Goal: Use online tool/utility: Use online tool/utility

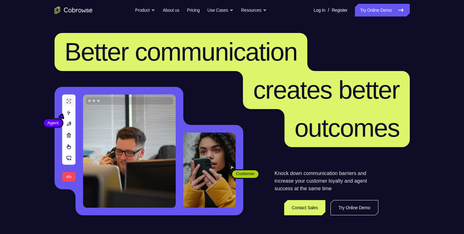
click at [385, 16] on link "Try Online Demo" at bounding box center [382, 10] width 55 height 13
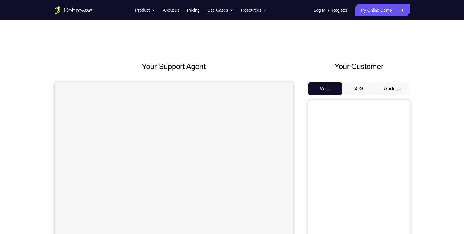
click at [393, 85] on button "Android" at bounding box center [393, 89] width 34 height 13
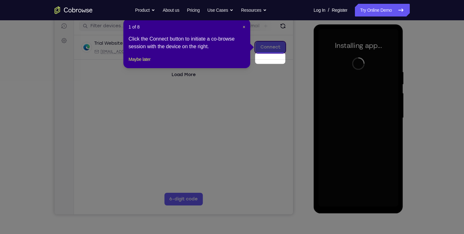
scroll to position [68, 0]
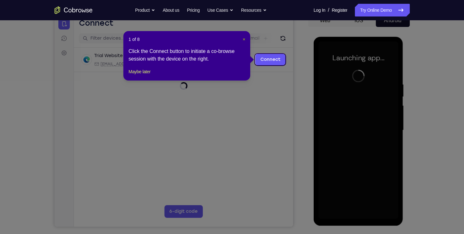
click at [244, 40] on span "×" at bounding box center [244, 39] width 3 height 5
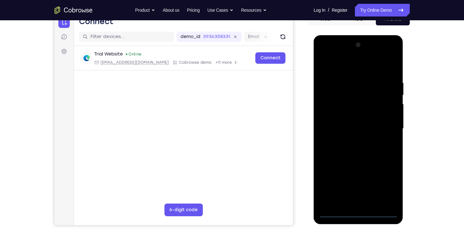
scroll to position [71, 0]
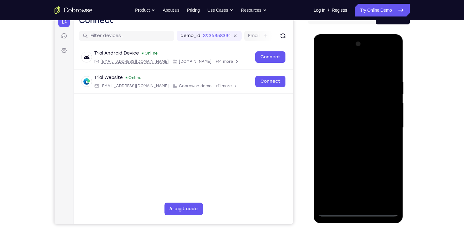
click at [359, 212] on div at bounding box center [359, 128] width 80 height 178
click at [386, 187] on div at bounding box center [359, 128] width 80 height 178
click at [335, 63] on div at bounding box center [359, 128] width 80 height 178
click at [387, 126] on div at bounding box center [359, 128] width 80 height 178
click at [353, 139] on div at bounding box center [359, 128] width 80 height 178
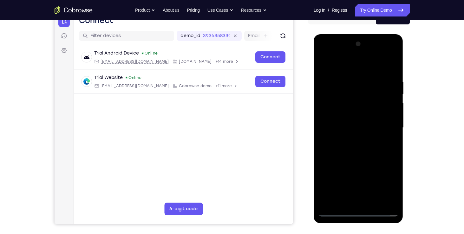
click at [343, 114] on div at bounding box center [359, 128] width 80 height 178
click at [340, 116] on div at bounding box center [359, 128] width 80 height 178
click at [352, 130] on div at bounding box center [359, 128] width 80 height 178
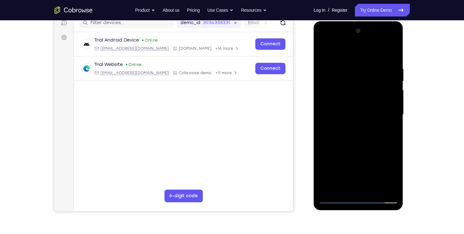
scroll to position [84, 0]
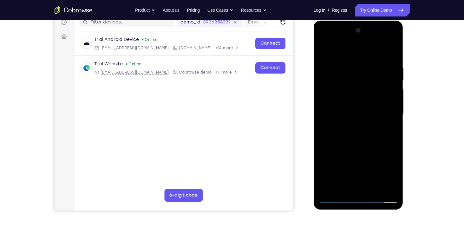
drag, startPoint x: 342, startPoint y: 26, endPoint x: 347, endPoint y: 107, distance: 80.4
click at [347, 107] on div at bounding box center [359, 114] width 80 height 178
drag, startPoint x: 352, startPoint y: 63, endPoint x: 352, endPoint y: 180, distance: 117.1
click at [352, 180] on div at bounding box center [359, 114] width 80 height 178
drag, startPoint x: 358, startPoint y: 61, endPoint x: 356, endPoint y: 189, distance: 128.5
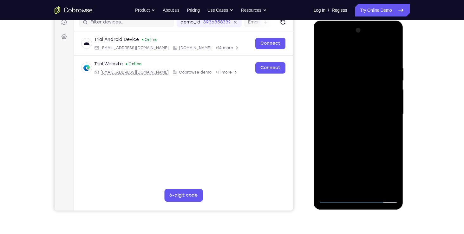
click at [356, 189] on div at bounding box center [359, 114] width 80 height 178
click at [382, 188] on div at bounding box center [359, 114] width 80 height 178
click at [350, 76] on div at bounding box center [359, 114] width 80 height 178
click at [341, 57] on div at bounding box center [359, 114] width 80 height 178
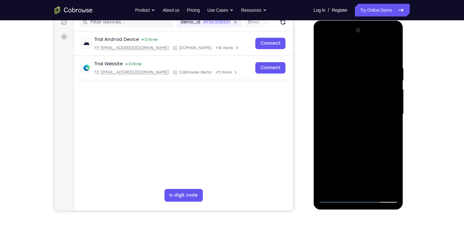
click at [348, 118] on div at bounding box center [359, 114] width 80 height 178
click at [393, 41] on div at bounding box center [359, 114] width 80 height 178
click at [329, 106] on div at bounding box center [359, 114] width 80 height 178
click at [391, 83] on div at bounding box center [359, 114] width 80 height 178
click at [380, 197] on div at bounding box center [359, 114] width 80 height 178
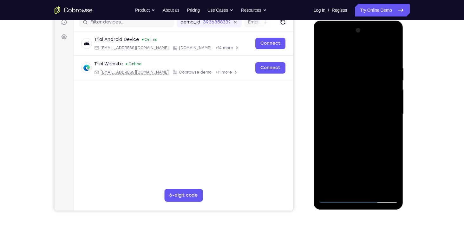
click at [325, 132] on div at bounding box center [359, 114] width 80 height 178
click at [384, 200] on div at bounding box center [359, 114] width 80 height 178
drag, startPoint x: 340, startPoint y: 122, endPoint x: 434, endPoint y: 114, distance: 94.3
click at [404, 114] on html "Online web based iOS Simulators and Android Emulators. Run iPhone, iPad, Mobile…" at bounding box center [359, 116] width 90 height 190
drag, startPoint x: 384, startPoint y: 120, endPoint x: 338, endPoint y: 127, distance: 46.9
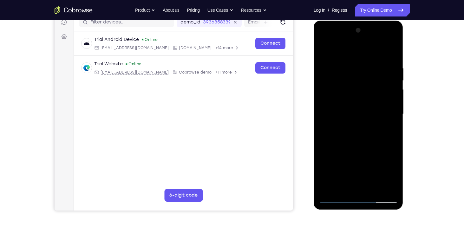
click at [338, 127] on div at bounding box center [359, 114] width 80 height 178
click at [392, 122] on div at bounding box center [359, 114] width 80 height 178
click at [358, 144] on div at bounding box center [359, 114] width 80 height 178
click at [394, 50] on div at bounding box center [359, 114] width 80 height 178
click at [373, 60] on div at bounding box center [359, 114] width 80 height 178
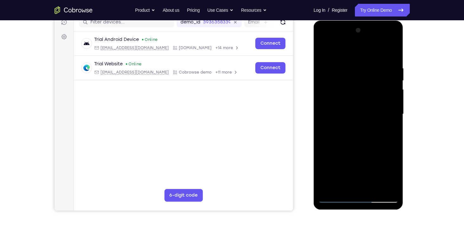
click at [353, 72] on div at bounding box center [359, 114] width 80 height 178
click at [329, 188] on div at bounding box center [359, 114] width 80 height 178
drag, startPoint x: 362, startPoint y: 137, endPoint x: 360, endPoint y: 113, distance: 23.9
click at [360, 113] on div at bounding box center [359, 114] width 80 height 178
click at [359, 165] on div at bounding box center [359, 114] width 80 height 178
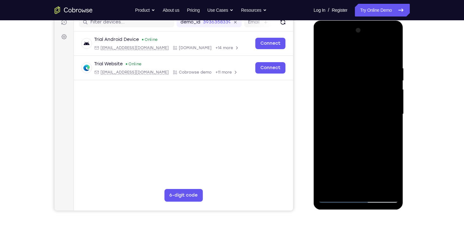
click at [351, 164] on div at bounding box center [359, 114] width 80 height 178
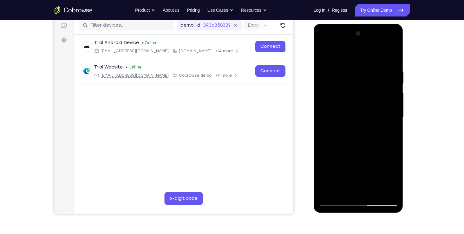
scroll to position [81, 0]
click at [324, 52] on div at bounding box center [359, 118] width 80 height 178
drag, startPoint x: 362, startPoint y: 69, endPoint x: 365, endPoint y: 95, distance: 26.1
click at [365, 95] on div at bounding box center [359, 118] width 80 height 178
click at [355, 64] on div at bounding box center [359, 118] width 80 height 178
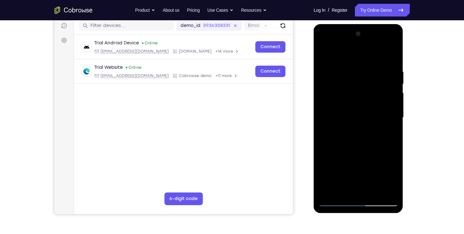
click at [383, 103] on div at bounding box center [359, 118] width 80 height 178
click at [390, 55] on div at bounding box center [359, 118] width 80 height 178
click at [375, 191] on div at bounding box center [359, 118] width 80 height 178
click at [358, 149] on div at bounding box center [359, 118] width 80 height 178
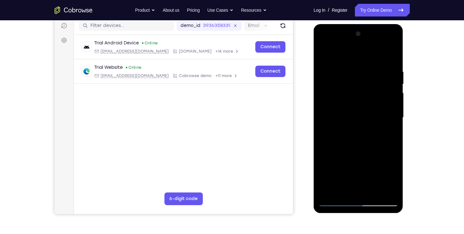
click at [355, 108] on div at bounding box center [359, 118] width 80 height 178
drag, startPoint x: 377, startPoint y: 97, endPoint x: 378, endPoint y: 151, distance: 53.6
click at [378, 151] on div at bounding box center [359, 118] width 80 height 178
drag, startPoint x: 373, startPoint y: 98, endPoint x: 378, endPoint y: 162, distance: 64.3
click at [378, 162] on div at bounding box center [359, 118] width 80 height 178
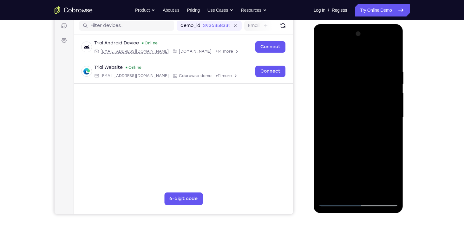
drag, startPoint x: 379, startPoint y: 95, endPoint x: 380, endPoint y: 143, distance: 48.9
click at [380, 143] on div at bounding box center [359, 118] width 80 height 178
drag, startPoint x: 370, startPoint y: 113, endPoint x: 370, endPoint y: 164, distance: 51.1
click at [370, 164] on div at bounding box center [359, 118] width 80 height 178
drag, startPoint x: 376, startPoint y: 109, endPoint x: 377, endPoint y: 163, distance: 54.3
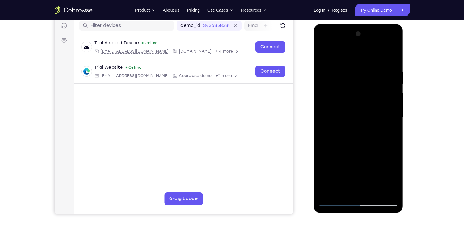
click at [377, 163] on div at bounding box center [359, 118] width 80 height 178
drag, startPoint x: 377, startPoint y: 106, endPoint x: 373, endPoint y: 97, distance: 9.7
click at [373, 97] on div at bounding box center [359, 118] width 80 height 178
drag, startPoint x: 377, startPoint y: 162, endPoint x: 377, endPoint y: 115, distance: 47.0
click at [377, 115] on div at bounding box center [359, 118] width 80 height 178
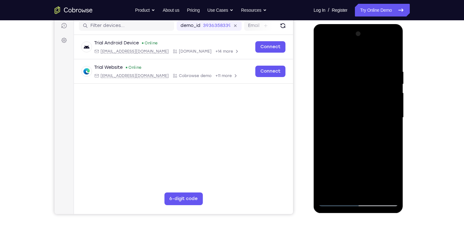
drag, startPoint x: 374, startPoint y: 155, endPoint x: 370, endPoint y: 112, distance: 43.0
click at [370, 112] on div at bounding box center [359, 118] width 80 height 178
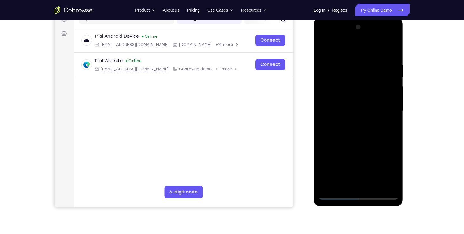
scroll to position [88, 0]
drag, startPoint x: 376, startPoint y: 149, endPoint x: 376, endPoint y: 118, distance: 31.4
click at [376, 118] on div at bounding box center [359, 111] width 80 height 178
drag, startPoint x: 379, startPoint y: 147, endPoint x: 380, endPoint y: 114, distance: 33.3
click at [380, 114] on div at bounding box center [359, 111] width 80 height 178
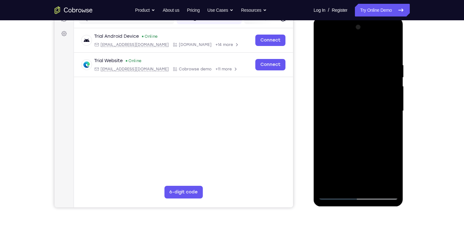
drag, startPoint x: 379, startPoint y: 148, endPoint x: 375, endPoint y: 117, distance: 31.0
click at [375, 117] on div at bounding box center [359, 111] width 80 height 178
drag, startPoint x: 373, startPoint y: 120, endPoint x: 369, endPoint y: 82, distance: 38.3
click at [369, 82] on div at bounding box center [359, 111] width 80 height 178
drag, startPoint x: 370, startPoint y: 144, endPoint x: 366, endPoint y: 100, distance: 44.4
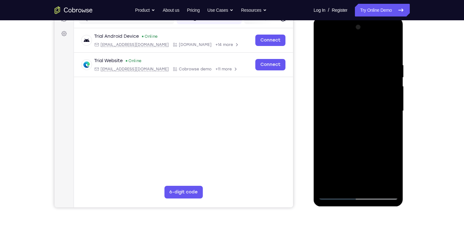
click at [366, 100] on div at bounding box center [359, 111] width 80 height 178
drag, startPoint x: 366, startPoint y: 143, endPoint x: 367, endPoint y: 102, distance: 40.6
click at [367, 102] on div at bounding box center [359, 111] width 80 height 178
click at [341, 183] on div at bounding box center [359, 111] width 80 height 178
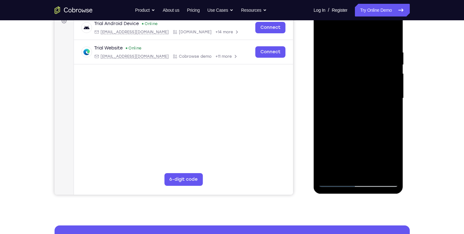
scroll to position [101, 0]
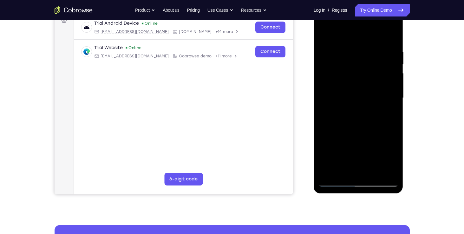
click at [340, 170] on div at bounding box center [359, 98] width 80 height 178
click at [337, 148] on div at bounding box center [359, 98] width 80 height 178
click at [356, 147] on div at bounding box center [359, 98] width 80 height 178
click at [364, 174] on div at bounding box center [359, 98] width 80 height 178
click at [394, 140] on div at bounding box center [359, 98] width 80 height 178
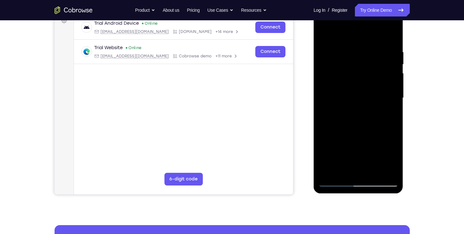
click at [387, 157] on div at bounding box center [359, 98] width 80 height 178
click at [365, 136] on div at bounding box center [359, 98] width 80 height 178
click at [355, 149] on div at bounding box center [359, 98] width 80 height 178
click at [373, 148] on div at bounding box center [359, 98] width 80 height 178
click at [361, 169] on div at bounding box center [359, 98] width 80 height 178
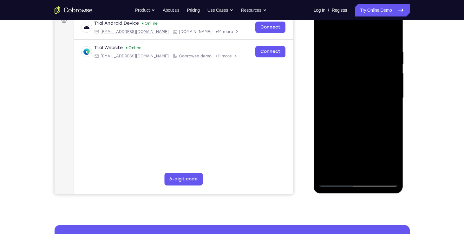
click at [349, 137] on div at bounding box center [359, 98] width 80 height 178
click at [337, 148] on div at bounding box center [359, 98] width 80 height 178
click at [361, 167] on div at bounding box center [359, 98] width 80 height 178
click at [385, 137] on div at bounding box center [359, 98] width 80 height 178
click at [351, 136] on div at bounding box center [359, 98] width 80 height 178
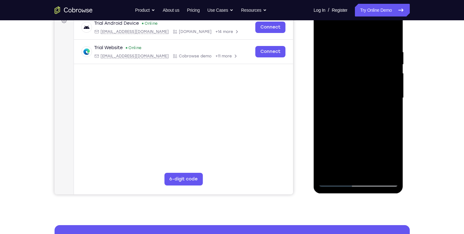
click at [351, 149] on div at bounding box center [359, 98] width 80 height 178
click at [360, 161] on div at bounding box center [359, 98] width 80 height 178
click at [365, 170] on div at bounding box center [359, 98] width 80 height 178
click at [351, 150] on div at bounding box center [359, 98] width 80 height 178
click at [387, 146] on div at bounding box center [359, 98] width 80 height 178
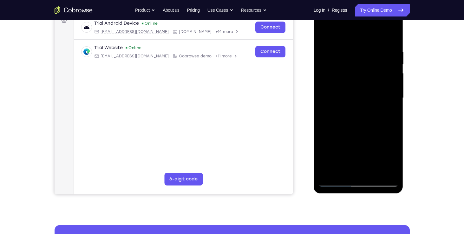
click at [359, 147] on div at bounding box center [359, 98] width 80 height 178
click at [337, 147] on div at bounding box center [359, 98] width 80 height 178
click at [341, 160] on div at bounding box center [359, 98] width 80 height 178
click at [364, 160] on div at bounding box center [359, 98] width 80 height 178
click at [386, 147] on div at bounding box center [359, 98] width 80 height 178
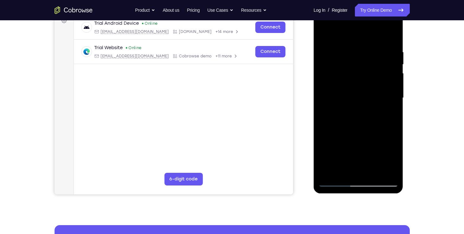
click at [340, 148] on div at bounding box center [359, 98] width 80 height 178
click at [353, 168] on div at bounding box center [359, 98] width 80 height 178
click at [367, 155] on div at bounding box center [359, 98] width 80 height 178
click at [366, 151] on div at bounding box center [359, 98] width 80 height 178
click at [366, 158] on div at bounding box center [359, 98] width 80 height 178
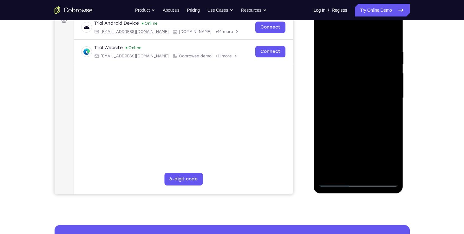
click at [352, 149] on div at bounding box center [359, 98] width 80 height 178
click at [334, 149] on div at bounding box center [359, 98] width 80 height 178
click at [363, 146] on div at bounding box center [359, 98] width 80 height 178
click at [365, 173] on div at bounding box center [359, 98] width 80 height 178
click at [338, 150] on div at bounding box center [359, 98] width 80 height 178
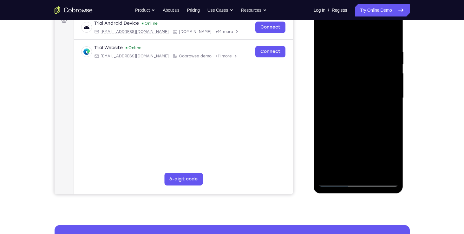
click at [367, 160] on div at bounding box center [359, 98] width 80 height 178
click at [379, 149] on div at bounding box center [359, 98] width 80 height 178
click at [360, 172] on div at bounding box center [359, 98] width 80 height 178
click at [324, 171] on div at bounding box center [359, 98] width 80 height 178
click at [330, 135] on div at bounding box center [359, 98] width 80 height 178
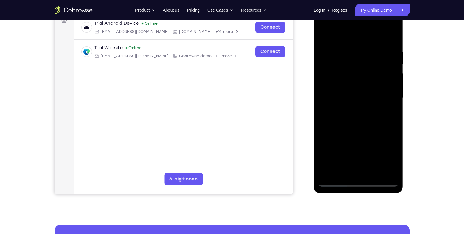
click at [384, 134] on div at bounding box center [359, 98] width 80 height 178
click at [352, 173] on div at bounding box center [359, 98] width 80 height 178
click at [350, 136] on div at bounding box center [359, 98] width 80 height 178
click at [338, 144] on div at bounding box center [359, 98] width 80 height 178
click at [361, 173] on div at bounding box center [359, 98] width 80 height 178
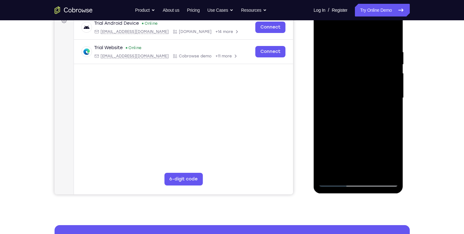
click at [358, 146] on div at bounding box center [359, 98] width 80 height 178
click at [350, 146] on div at bounding box center [359, 98] width 80 height 178
click at [364, 135] on div at bounding box center [359, 98] width 80 height 178
click at [358, 148] on div at bounding box center [359, 98] width 80 height 178
click at [350, 147] on div at bounding box center [359, 98] width 80 height 178
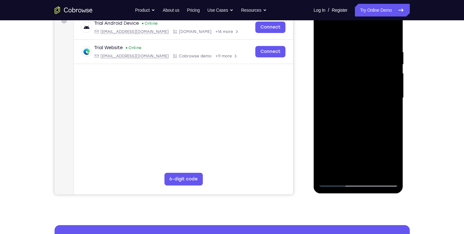
click at [380, 148] on div at bounding box center [359, 98] width 80 height 178
click at [337, 147] on div at bounding box center [359, 98] width 80 height 178
click at [371, 150] on div at bounding box center [359, 98] width 80 height 178
click at [390, 115] on div at bounding box center [359, 98] width 80 height 178
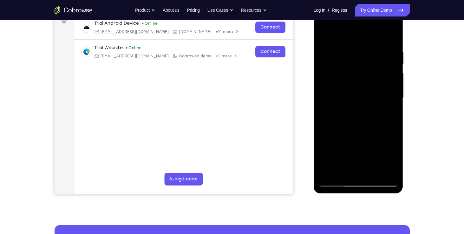
click at [390, 98] on div at bounding box center [359, 98] width 80 height 178
click at [372, 154] on div at bounding box center [359, 98] width 80 height 178
click at [363, 145] on div at bounding box center [359, 98] width 80 height 178
click at [363, 99] on div at bounding box center [359, 98] width 80 height 178
click at [352, 169] on div at bounding box center [359, 98] width 80 height 178
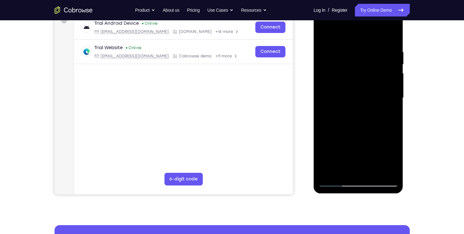
click at [393, 139] on div at bounding box center [359, 98] width 80 height 178
click at [359, 147] on div at bounding box center [359, 98] width 80 height 178
click at [337, 149] on div at bounding box center [359, 98] width 80 height 178
click at [357, 147] on div at bounding box center [359, 98] width 80 height 178
click at [357, 172] on div at bounding box center [359, 98] width 80 height 178
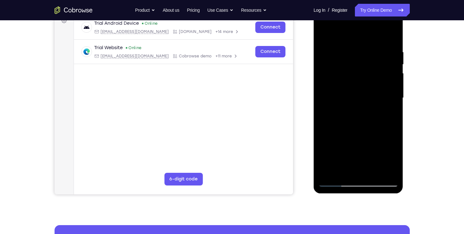
click at [380, 149] on div at bounding box center [359, 98] width 80 height 178
click at [366, 138] on div at bounding box center [359, 98] width 80 height 178
click at [357, 147] on div at bounding box center [359, 98] width 80 height 178
click at [387, 147] on div at bounding box center [359, 98] width 80 height 178
click at [368, 158] on div at bounding box center [359, 98] width 80 height 178
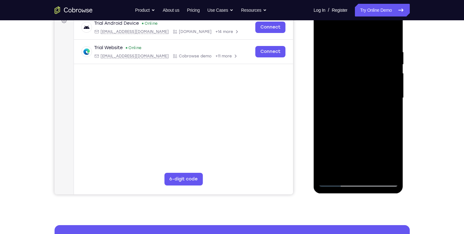
click at [364, 171] on div at bounding box center [359, 98] width 80 height 178
click at [367, 159] on div at bounding box center [359, 98] width 80 height 178
click at [352, 148] on div at bounding box center [359, 98] width 80 height 178
click at [357, 148] on div at bounding box center [359, 98] width 80 height 178
click at [359, 173] on div at bounding box center [359, 98] width 80 height 178
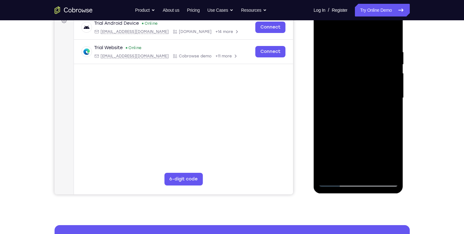
click at [358, 147] on div at bounding box center [359, 98] width 80 height 178
click at [339, 150] on div at bounding box center [359, 98] width 80 height 178
click at [373, 136] on div at bounding box center [359, 98] width 80 height 178
click at [382, 114] on div at bounding box center [359, 98] width 80 height 178
click at [379, 125] on div at bounding box center [359, 98] width 80 height 178
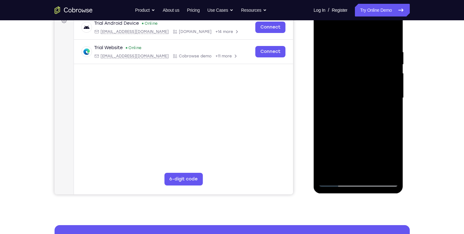
click at [388, 115] on div at bounding box center [359, 98] width 80 height 178
click at [360, 146] on div at bounding box center [359, 98] width 80 height 178
click at [351, 147] on div at bounding box center [359, 98] width 80 height 178
click at [366, 147] on div at bounding box center [359, 98] width 80 height 178
click at [340, 149] on div at bounding box center [359, 98] width 80 height 178
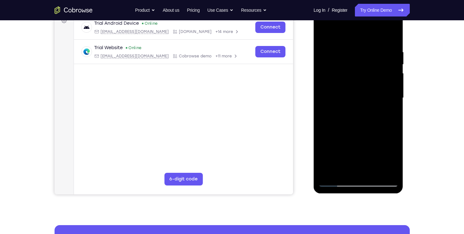
click at [388, 148] on div at bounding box center [359, 98] width 80 height 178
click at [365, 148] on div at bounding box center [359, 98] width 80 height 178
click at [355, 174] on div at bounding box center [359, 98] width 80 height 178
click at [344, 147] on div at bounding box center [359, 98] width 80 height 178
click at [327, 168] on div at bounding box center [359, 98] width 80 height 178
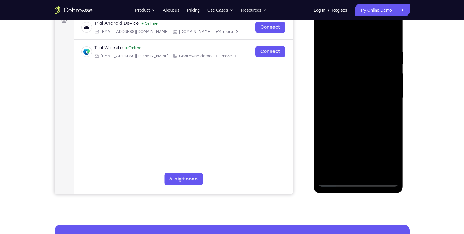
click at [376, 137] on div at bounding box center [359, 98] width 80 height 178
click at [396, 136] on div at bounding box center [359, 98] width 80 height 178
click at [380, 115] on div at bounding box center [359, 98] width 80 height 178
click at [326, 168] on div at bounding box center [359, 98] width 80 height 178
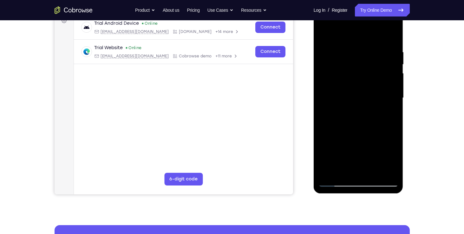
click at [377, 126] on div at bounding box center [359, 98] width 80 height 178
click at [389, 114] on div at bounding box center [359, 98] width 80 height 178
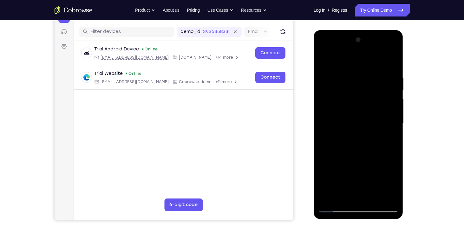
scroll to position [61, 0]
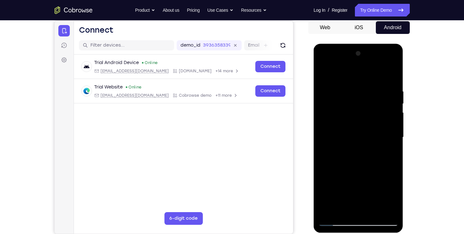
click at [325, 76] on div at bounding box center [359, 138] width 80 height 178
click at [324, 75] on div at bounding box center [359, 138] width 80 height 178
drag, startPoint x: 339, startPoint y: 135, endPoint x: 336, endPoint y: 92, distance: 43.9
click at [336, 92] on div at bounding box center [359, 138] width 80 height 178
drag, startPoint x: 340, startPoint y: 148, endPoint x: 340, endPoint y: 121, distance: 27.0
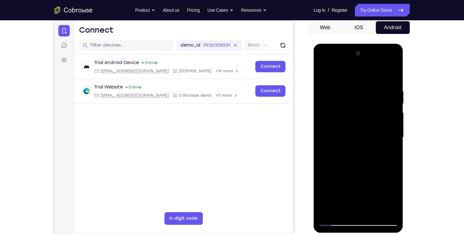
click at [340, 121] on div at bounding box center [359, 138] width 80 height 178
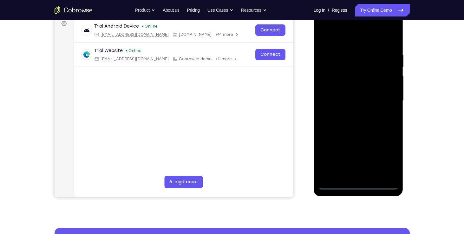
scroll to position [98, 0]
drag, startPoint x: 342, startPoint y: 130, endPoint x: 341, endPoint y: 123, distance: 6.5
click at [341, 123] on div at bounding box center [359, 101] width 80 height 178
drag, startPoint x: 337, startPoint y: 152, endPoint x: 337, endPoint y: 123, distance: 28.2
click at [337, 123] on div at bounding box center [359, 101] width 80 height 178
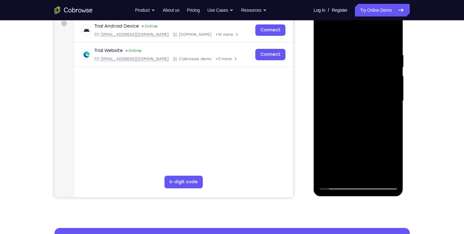
click at [328, 177] on div at bounding box center [359, 101] width 80 height 178
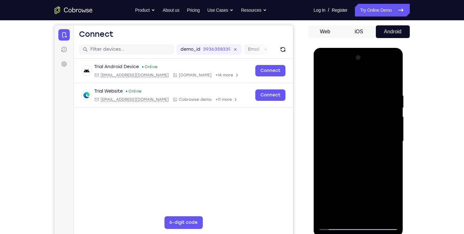
scroll to position [57, 0]
click at [348, 88] on div at bounding box center [359, 142] width 80 height 178
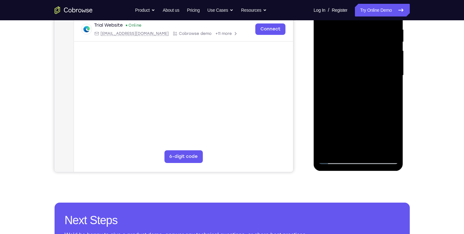
scroll to position [127, 0]
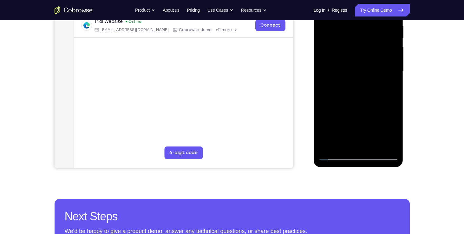
click at [392, 144] on div at bounding box center [359, 72] width 80 height 178
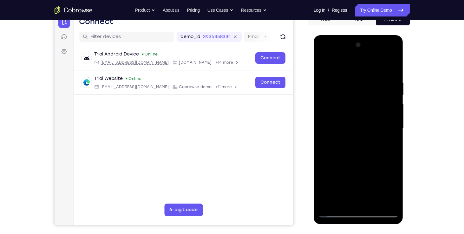
scroll to position [68, 0]
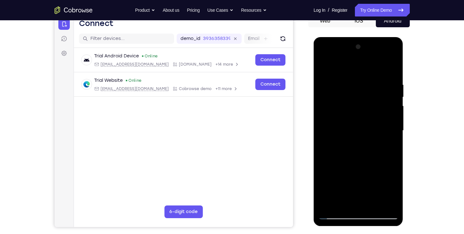
click at [391, 69] on div at bounding box center [359, 131] width 80 height 178
click at [393, 68] on div at bounding box center [359, 131] width 80 height 178
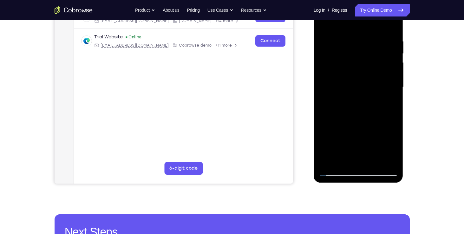
scroll to position [112, 0]
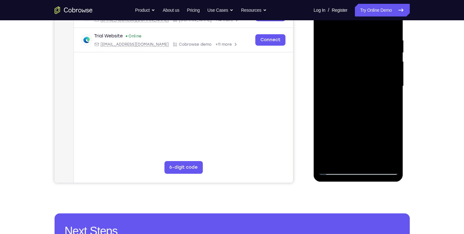
click at [387, 163] on div at bounding box center [359, 86] width 80 height 178
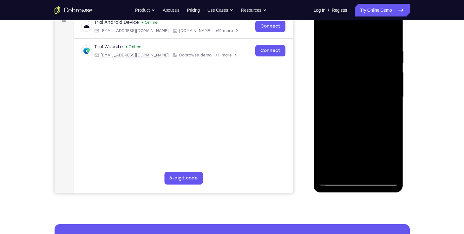
scroll to position [98, 0]
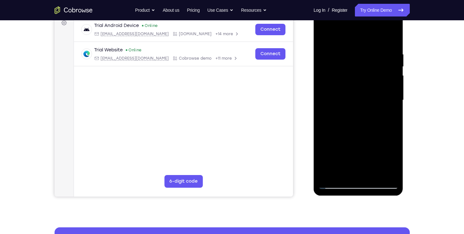
drag, startPoint x: 325, startPoint y: 96, endPoint x: 344, endPoint y: 96, distance: 19.4
click at [344, 96] on div at bounding box center [359, 100] width 80 height 178
click at [327, 95] on div at bounding box center [359, 100] width 80 height 178
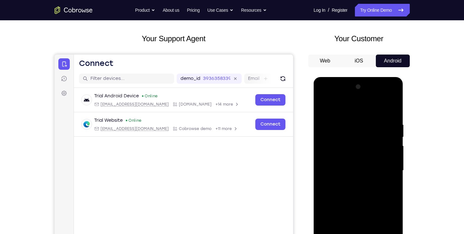
scroll to position [26, 0]
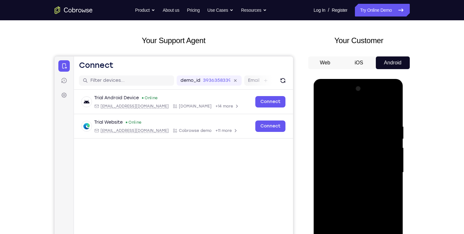
click at [387, 91] on div at bounding box center [359, 173] width 80 height 178
click at [386, 91] on div at bounding box center [359, 173] width 80 height 178
click at [384, 89] on div at bounding box center [359, 173] width 80 height 178
click at [355, 131] on div at bounding box center [359, 173] width 80 height 178
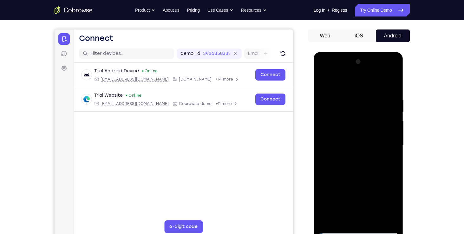
scroll to position [56, 0]
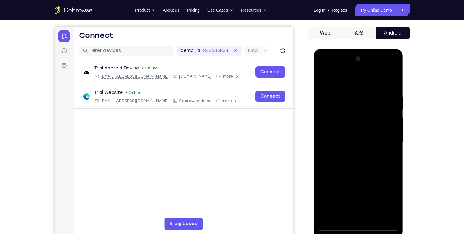
click at [358, 170] on div at bounding box center [359, 143] width 80 height 178
click at [361, 129] on div at bounding box center [359, 143] width 80 height 178
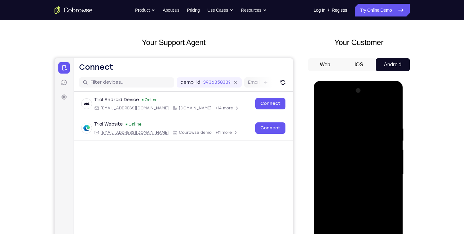
scroll to position [24, 0]
click at [384, 126] on div at bounding box center [359, 175] width 80 height 178
click at [389, 136] on div at bounding box center [359, 175] width 80 height 178
click at [395, 127] on div at bounding box center [359, 175] width 80 height 178
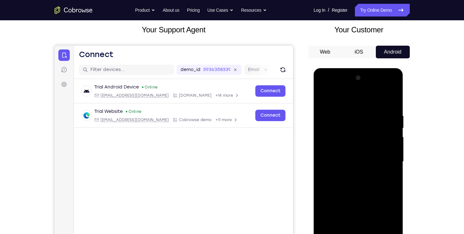
scroll to position [37, 0]
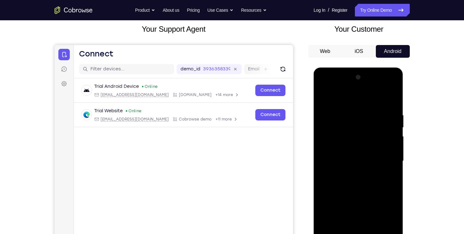
click at [396, 144] on div at bounding box center [359, 161] width 80 height 178
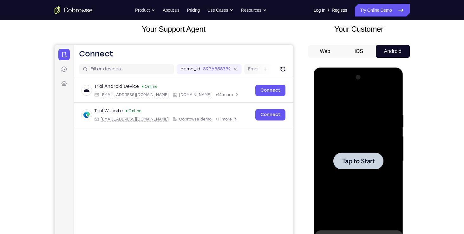
click at [364, 162] on span "Tap to Start" at bounding box center [358, 161] width 32 height 6
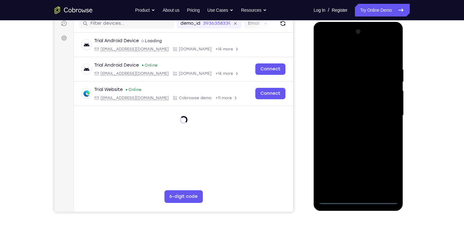
scroll to position [110, 0]
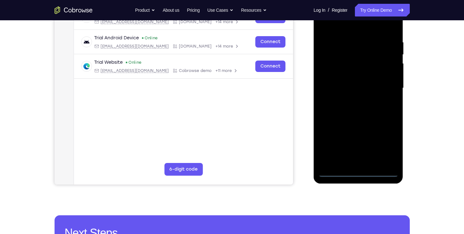
click at [360, 171] on div at bounding box center [359, 88] width 80 height 178
click at [385, 145] on div at bounding box center [359, 88] width 80 height 178
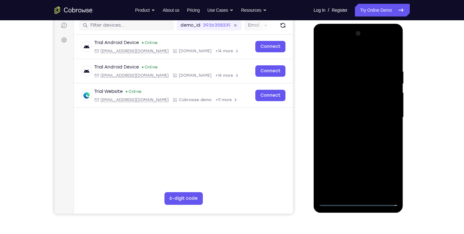
scroll to position [42, 0]
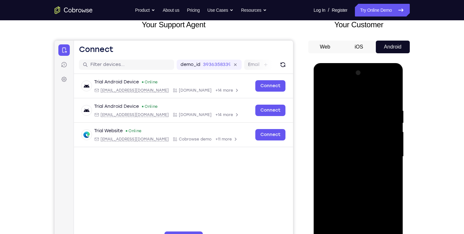
click at [352, 93] on div at bounding box center [359, 157] width 80 height 178
click at [334, 138] on div at bounding box center [359, 157] width 80 height 178
click at [328, 158] on div at bounding box center [359, 157] width 80 height 178
click at [332, 150] on div at bounding box center [359, 157] width 80 height 178
click at [389, 152] on div at bounding box center [359, 157] width 80 height 178
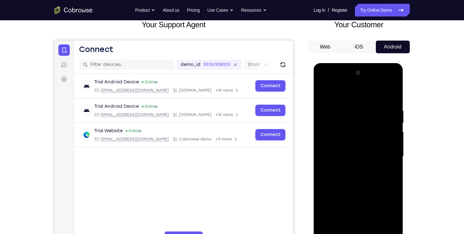
click at [361, 165] on div at bounding box center [359, 157] width 80 height 178
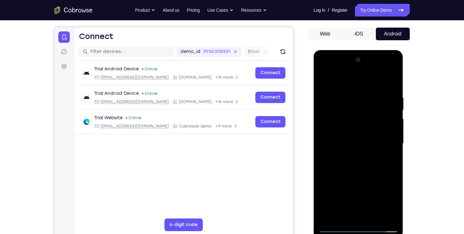
click at [353, 172] on div at bounding box center [359, 144] width 80 height 178
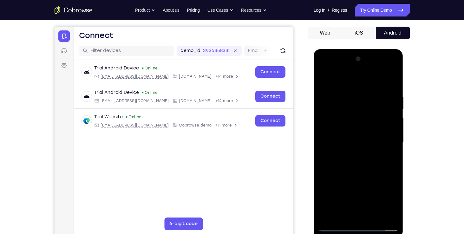
scroll to position [56, 0]
drag, startPoint x: 353, startPoint y: 156, endPoint x: 347, endPoint y: 95, distance: 61.9
click at [347, 95] on div at bounding box center [359, 143] width 80 height 178
click at [387, 80] on div at bounding box center [359, 143] width 80 height 178
click at [378, 119] on div at bounding box center [359, 143] width 80 height 178
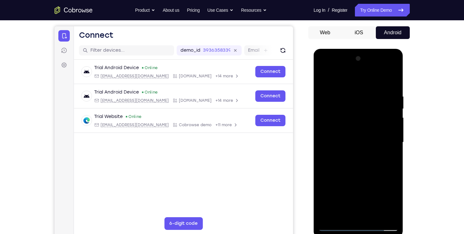
drag, startPoint x: 363, startPoint y: 162, endPoint x: 354, endPoint y: 62, distance: 100.9
click at [354, 62] on div at bounding box center [359, 143] width 80 height 178
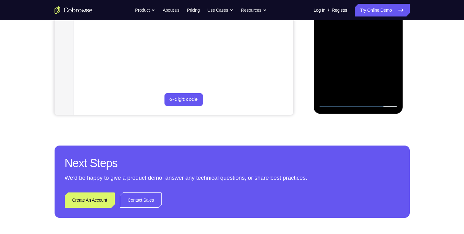
scroll to position [149, 0]
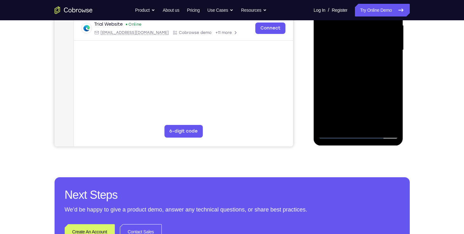
drag, startPoint x: 355, startPoint y: 117, endPoint x: 353, endPoint y: 86, distance: 30.5
click at [353, 86] on div at bounding box center [359, 50] width 80 height 178
click at [350, 123] on div at bounding box center [359, 50] width 80 height 178
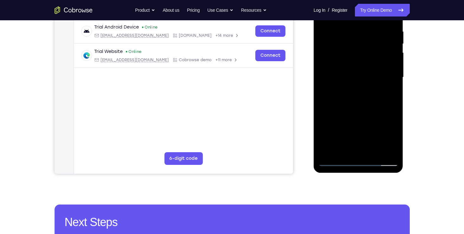
scroll to position [119, 0]
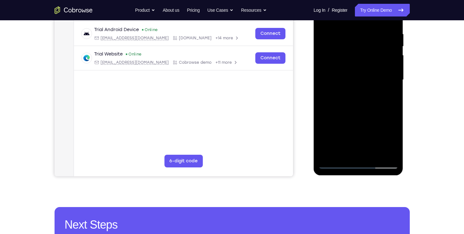
click at [347, 70] on div at bounding box center [359, 80] width 80 height 178
click at [341, 91] on div at bounding box center [359, 80] width 80 height 178
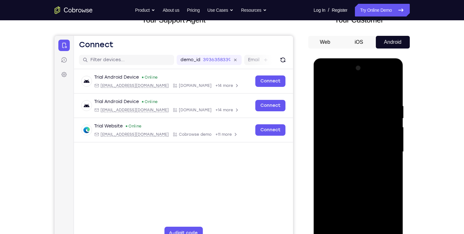
scroll to position [46, 0]
click at [397, 78] on div at bounding box center [359, 152] width 80 height 178
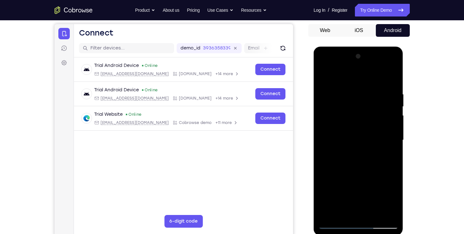
scroll to position [59, 0]
drag, startPoint x: 373, startPoint y: 150, endPoint x: 373, endPoint y: 97, distance: 52.4
click at [373, 97] on div at bounding box center [359, 140] width 80 height 178
click at [369, 141] on div at bounding box center [359, 140] width 80 height 178
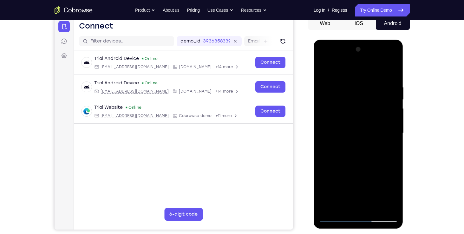
scroll to position [66, 0]
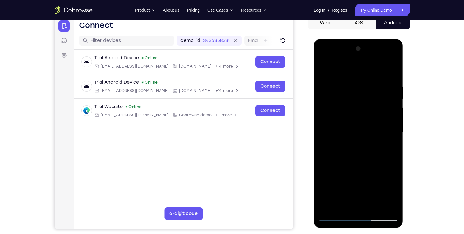
click at [366, 143] on div at bounding box center [359, 133] width 80 height 178
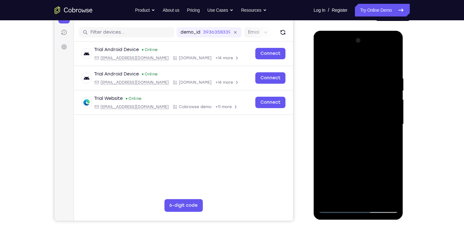
scroll to position [24, 0]
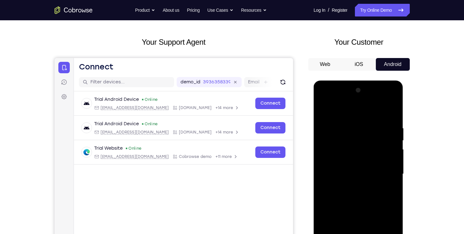
drag, startPoint x: 357, startPoint y: 128, endPoint x: 356, endPoint y: 175, distance: 46.7
click at [356, 175] on div at bounding box center [359, 174] width 80 height 178
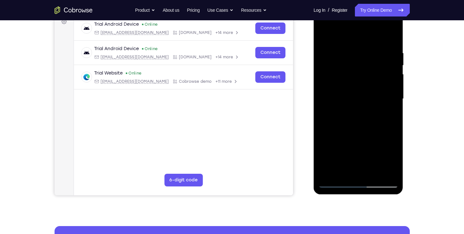
scroll to position [100, 0]
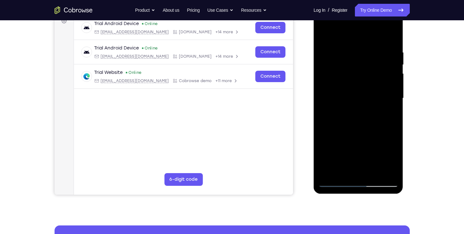
drag, startPoint x: 357, startPoint y: 158, endPoint x: 359, endPoint y: 127, distance: 31.8
click at [359, 127] on div at bounding box center [359, 99] width 80 height 178
drag, startPoint x: 355, startPoint y: 163, endPoint x: 358, endPoint y: 124, distance: 39.1
click at [358, 124] on div at bounding box center [359, 99] width 80 height 178
click at [372, 115] on div at bounding box center [359, 99] width 80 height 178
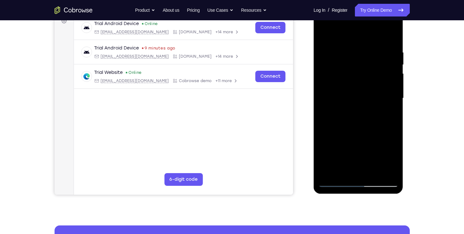
drag, startPoint x: 361, startPoint y: 152, endPoint x: 364, endPoint y: 120, distance: 32.5
click at [364, 120] on div at bounding box center [359, 99] width 80 height 178
drag, startPoint x: 357, startPoint y: 160, endPoint x: 365, endPoint y: 114, distance: 46.1
click at [365, 114] on div at bounding box center [359, 99] width 80 height 178
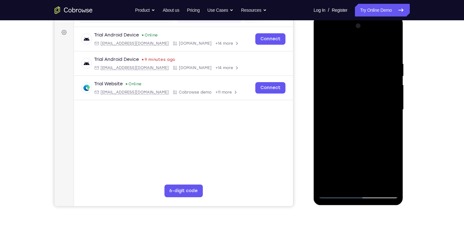
scroll to position [89, 0]
drag, startPoint x: 356, startPoint y: 147, endPoint x: 358, endPoint y: 116, distance: 31.5
click at [358, 116] on div at bounding box center [359, 110] width 80 height 178
drag, startPoint x: 365, startPoint y: 108, endPoint x: 361, endPoint y: 149, distance: 40.5
click at [361, 149] on div at bounding box center [359, 110] width 80 height 178
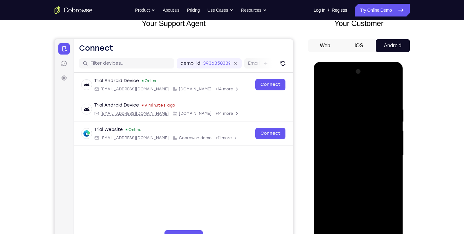
scroll to position [0, 0]
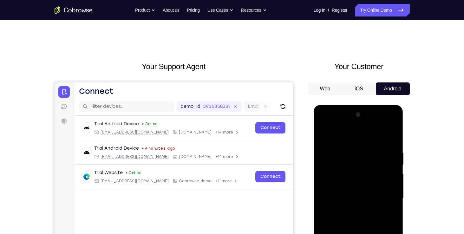
click at [329, 131] on div at bounding box center [359, 199] width 80 height 178
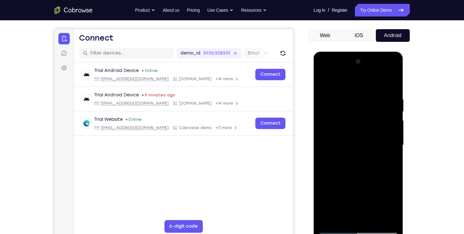
scroll to position [55, 0]
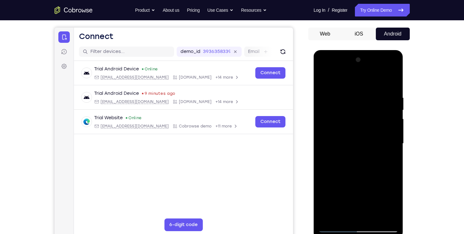
drag, startPoint x: 347, startPoint y: 142, endPoint x: 349, endPoint y: 124, distance: 18.8
click at [349, 124] on div at bounding box center [359, 144] width 80 height 178
click at [329, 114] on div at bounding box center [359, 144] width 80 height 178
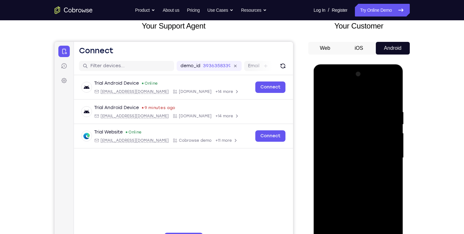
drag, startPoint x: 349, startPoint y: 136, endPoint x: 347, endPoint y: 155, distance: 18.8
click at [347, 155] on div at bounding box center [359, 158] width 80 height 178
click at [350, 138] on div at bounding box center [359, 158] width 80 height 178
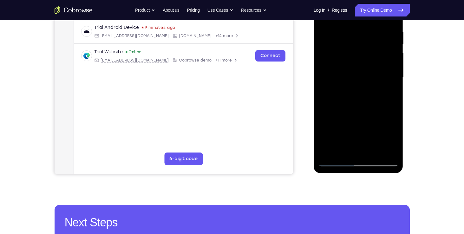
scroll to position [123, 0]
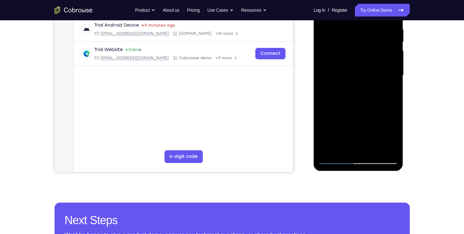
click at [366, 118] on div at bounding box center [359, 76] width 80 height 178
drag, startPoint x: 367, startPoint y: 135, endPoint x: 366, endPoint y: 95, distance: 39.7
click at [366, 95] on div at bounding box center [359, 76] width 80 height 178
drag, startPoint x: 344, startPoint y: 107, endPoint x: 345, endPoint y: 123, distance: 15.9
click at [345, 123] on div at bounding box center [359, 76] width 80 height 178
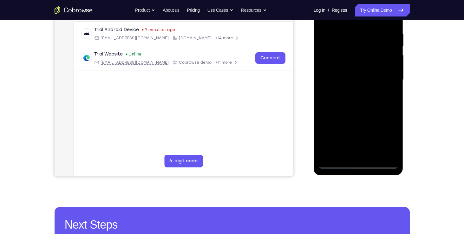
scroll to position [112, 0]
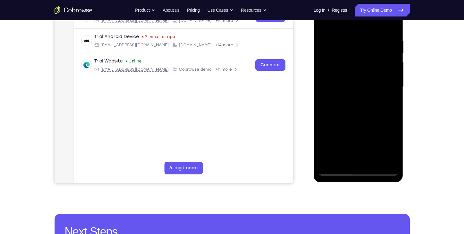
drag, startPoint x: 346, startPoint y: 112, endPoint x: 343, endPoint y: 135, distance: 22.4
click at [343, 135] on div at bounding box center [359, 87] width 80 height 178
drag, startPoint x: 345, startPoint y: 120, endPoint x: 344, endPoint y: 144, distance: 23.8
click at [344, 144] on div at bounding box center [359, 87] width 80 height 178
drag, startPoint x: 344, startPoint y: 115, endPoint x: 343, endPoint y: 130, distance: 15.9
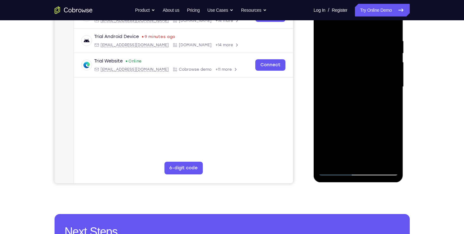
click at [343, 130] on div at bounding box center [359, 87] width 80 height 178
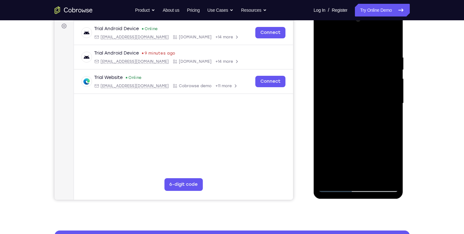
scroll to position [93, 0]
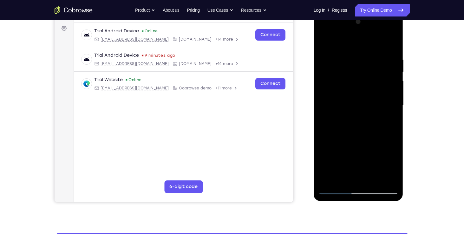
click at [334, 97] on div at bounding box center [359, 106] width 80 height 178
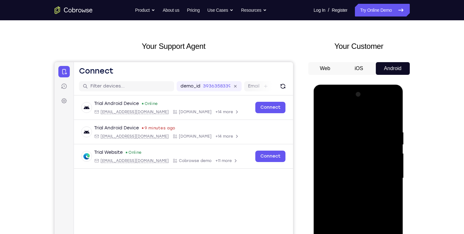
scroll to position [19, 0]
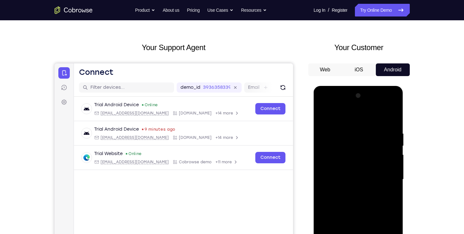
drag, startPoint x: 362, startPoint y: 119, endPoint x: 360, endPoint y: 177, distance: 58.1
click at [360, 177] on div at bounding box center [359, 180] width 80 height 178
drag, startPoint x: 365, startPoint y: 129, endPoint x: 363, endPoint y: 165, distance: 36.9
click at [363, 165] on div at bounding box center [359, 180] width 80 height 178
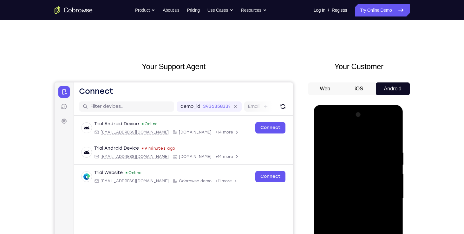
drag, startPoint x: 363, startPoint y: 142, endPoint x: 363, endPoint y: 165, distance: 23.2
click at [363, 165] on div at bounding box center [359, 199] width 80 height 178
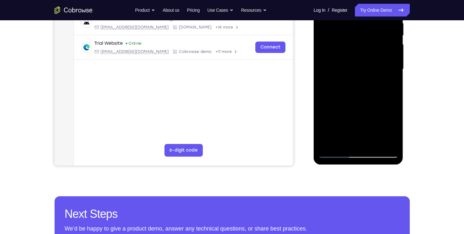
scroll to position [130, 0]
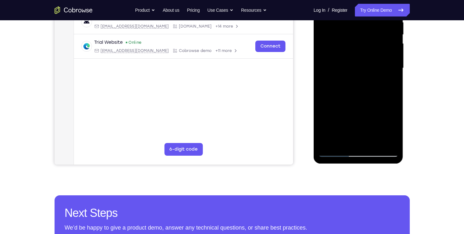
drag, startPoint x: 369, startPoint y: 79, endPoint x: 371, endPoint y: 126, distance: 47.3
click at [371, 126] on div at bounding box center [359, 68] width 80 height 178
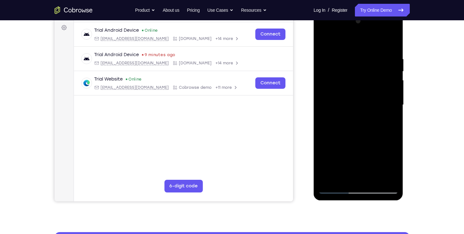
scroll to position [86, 0]
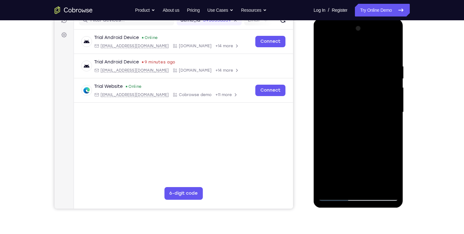
drag, startPoint x: 366, startPoint y: 60, endPoint x: 365, endPoint y: 87, distance: 27.6
click at [365, 87] on div at bounding box center [359, 112] width 80 height 178
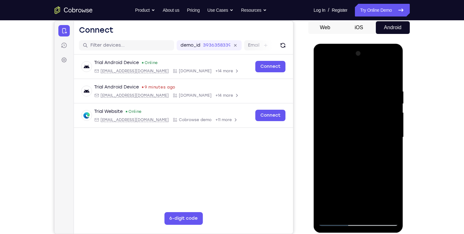
scroll to position [61, 0]
click at [340, 72] on div at bounding box center [359, 138] width 80 height 178
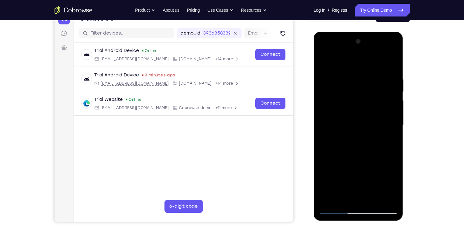
scroll to position [78, 0]
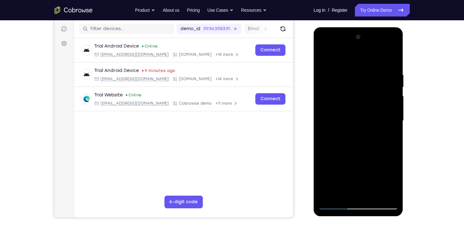
click at [345, 128] on div at bounding box center [359, 121] width 80 height 178
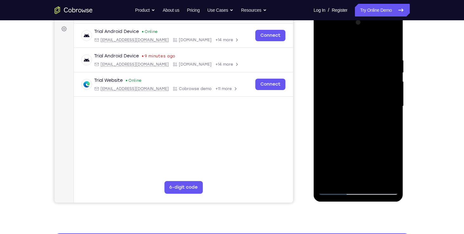
scroll to position [93, 0]
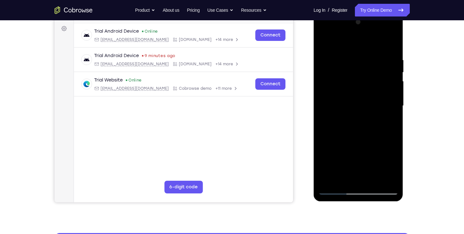
click at [374, 104] on div at bounding box center [359, 106] width 80 height 178
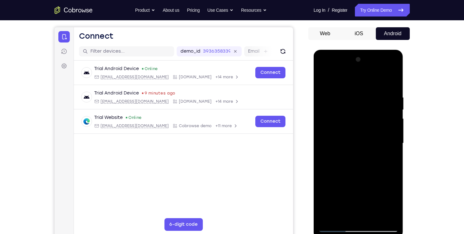
scroll to position [59, 0]
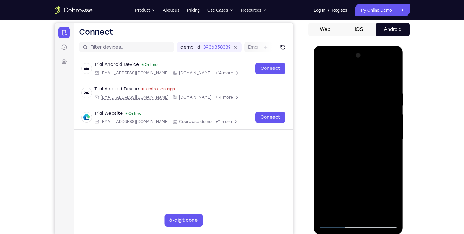
drag, startPoint x: 363, startPoint y: 113, endPoint x: 362, endPoint y: 178, distance: 65.4
click at [362, 178] on div at bounding box center [359, 139] width 80 height 178
click at [340, 77] on div at bounding box center [359, 139] width 80 height 178
click at [347, 150] on div at bounding box center [359, 139] width 80 height 178
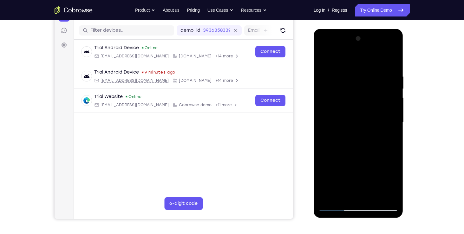
scroll to position [77, 0]
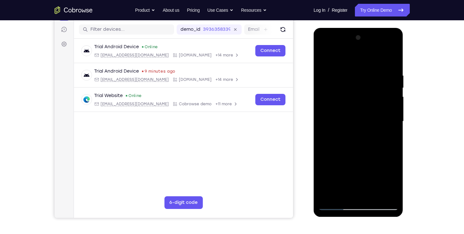
drag, startPoint x: 371, startPoint y: 111, endPoint x: 371, endPoint y: 132, distance: 21.6
click at [371, 132] on div at bounding box center [359, 122] width 80 height 178
drag, startPoint x: 372, startPoint y: 121, endPoint x: 370, endPoint y: 106, distance: 15.0
click at [370, 106] on div at bounding box center [359, 122] width 80 height 178
drag, startPoint x: 343, startPoint y: 136, endPoint x: 347, endPoint y: 113, distance: 23.5
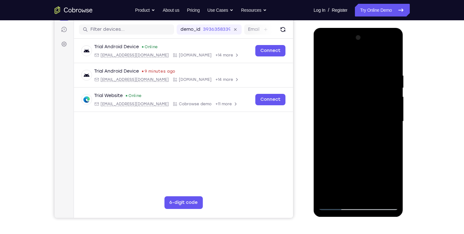
click at [347, 113] on div at bounding box center [359, 122] width 80 height 178
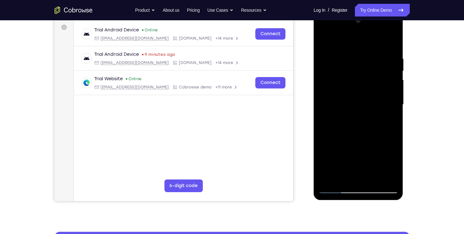
scroll to position [95, 0]
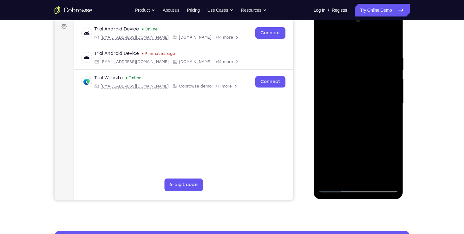
click at [393, 179] on div at bounding box center [359, 104] width 80 height 178
click at [375, 106] on div at bounding box center [359, 104] width 80 height 178
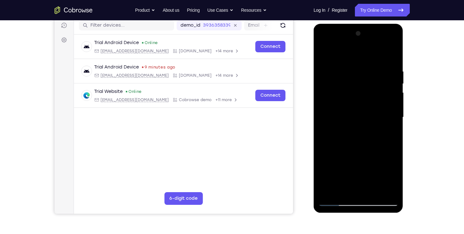
click at [353, 128] on div at bounding box center [359, 118] width 80 height 178
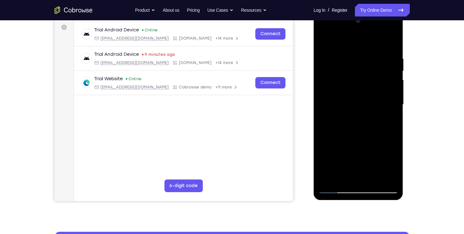
scroll to position [94, 0]
click at [331, 58] on div at bounding box center [359, 105] width 80 height 178
click at [346, 169] on div at bounding box center [359, 105] width 80 height 178
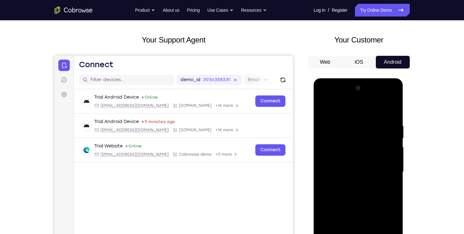
scroll to position [25, 0]
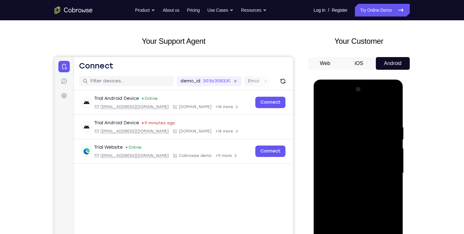
drag, startPoint x: 339, startPoint y: 125, endPoint x: 327, endPoint y: 191, distance: 67.2
click at [327, 191] on div at bounding box center [359, 173] width 80 height 178
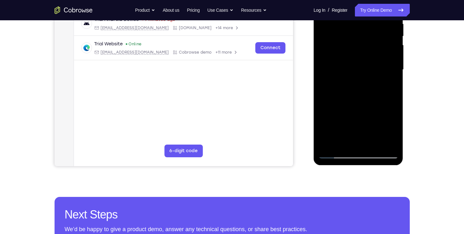
scroll to position [129, 0]
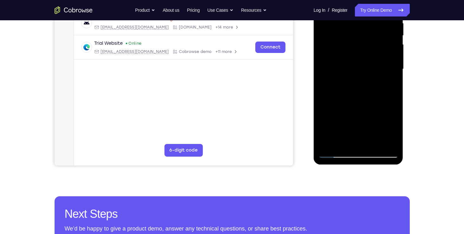
click at [343, 135] on div at bounding box center [359, 69] width 80 height 178
drag, startPoint x: 341, startPoint y: 134, endPoint x: 342, endPoint y: 117, distance: 16.8
click at [342, 117] on div at bounding box center [359, 69] width 80 height 178
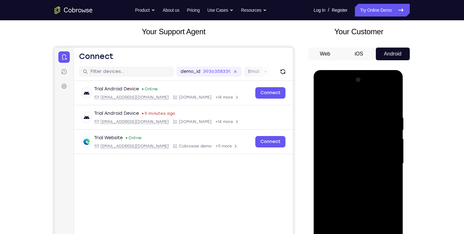
scroll to position [35, 0]
drag, startPoint x: 354, startPoint y: 125, endPoint x: 356, endPoint y: 166, distance: 41.0
click at [356, 166] on div at bounding box center [359, 164] width 80 height 178
drag, startPoint x: 383, startPoint y: 134, endPoint x: 330, endPoint y: 134, distance: 53.3
click at [330, 134] on div at bounding box center [359, 164] width 80 height 178
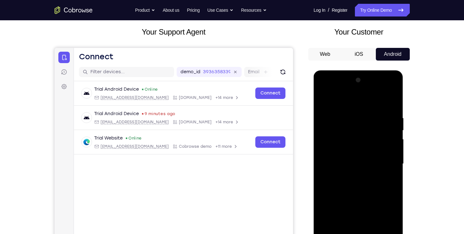
drag, startPoint x: 378, startPoint y: 132, endPoint x: 331, endPoint y: 132, distance: 46.6
click at [331, 132] on div at bounding box center [359, 164] width 80 height 178
drag, startPoint x: 345, startPoint y: 105, endPoint x: 342, endPoint y: 148, distance: 42.3
click at [342, 148] on div at bounding box center [359, 164] width 80 height 178
click at [394, 98] on div at bounding box center [359, 164] width 80 height 178
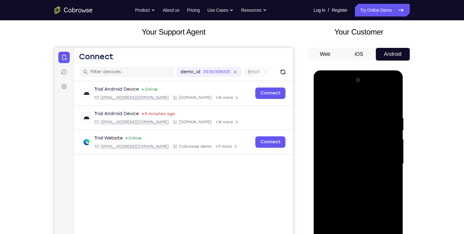
drag, startPoint x: 330, startPoint y: 141, endPoint x: 334, endPoint y: 101, distance: 39.8
click at [334, 101] on div at bounding box center [359, 164] width 80 height 178
drag, startPoint x: 371, startPoint y: 152, endPoint x: 322, endPoint y: 149, distance: 49.3
click at [322, 149] on div at bounding box center [359, 164] width 80 height 178
drag, startPoint x: 359, startPoint y: 165, endPoint x: 353, endPoint y: 110, distance: 54.8
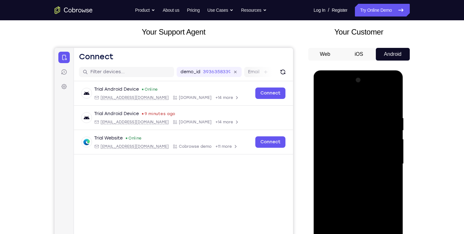
click at [353, 110] on div at bounding box center [359, 164] width 80 height 178
click at [346, 153] on div at bounding box center [359, 164] width 80 height 178
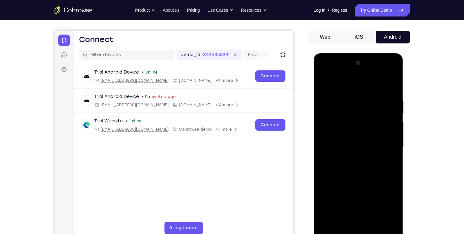
scroll to position [52, 0]
drag, startPoint x: 360, startPoint y: 161, endPoint x: 359, endPoint y: 131, distance: 29.8
click at [359, 131] on div at bounding box center [359, 147] width 80 height 178
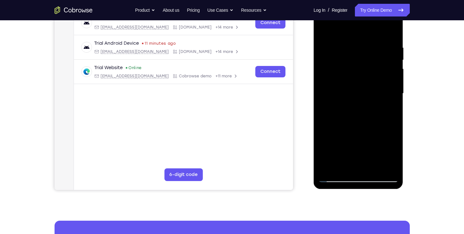
scroll to position [108, 0]
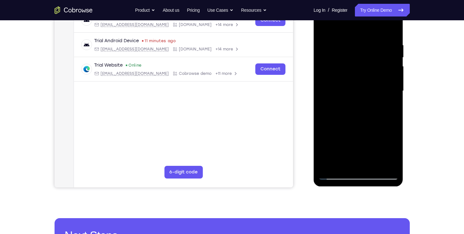
drag, startPoint x: 345, startPoint y: 145, endPoint x: 350, endPoint y: 105, distance: 40.0
click at [350, 105] on div at bounding box center [359, 91] width 80 height 178
drag, startPoint x: 332, startPoint y: 145, endPoint x: 335, endPoint y: 98, distance: 47.7
click at [335, 98] on div at bounding box center [359, 91] width 80 height 178
drag, startPoint x: 361, startPoint y: 140, endPoint x: 357, endPoint y: 92, distance: 48.1
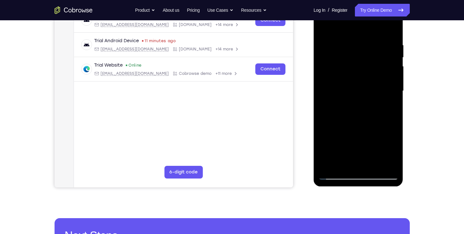
click at [357, 92] on div at bounding box center [359, 91] width 80 height 178
drag, startPoint x: 361, startPoint y: 142, endPoint x: 360, endPoint y: 114, distance: 28.9
click at [360, 114] on div at bounding box center [359, 91] width 80 height 178
drag, startPoint x: 361, startPoint y: 153, endPoint x: 366, endPoint y: 105, distance: 47.8
click at [366, 105] on div at bounding box center [359, 91] width 80 height 178
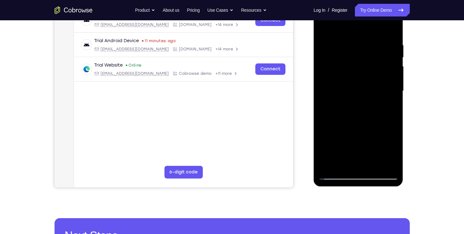
drag, startPoint x: 362, startPoint y: 153, endPoint x: 364, endPoint y: 129, distance: 23.6
click at [364, 129] on div at bounding box center [359, 91] width 80 height 178
click at [375, 123] on div at bounding box center [359, 91] width 80 height 178
drag, startPoint x: 364, startPoint y: 130, endPoint x: 395, endPoint y: 128, distance: 30.9
click at [395, 128] on div at bounding box center [359, 91] width 80 height 178
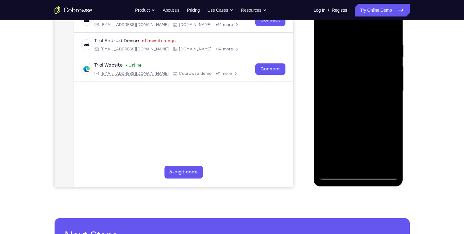
drag, startPoint x: 354, startPoint y: 88, endPoint x: 360, endPoint y: 163, distance: 75.1
click at [360, 163] on div at bounding box center [359, 91] width 80 height 178
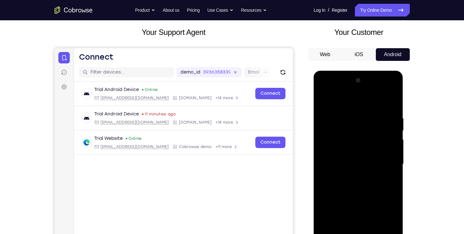
scroll to position [30, 0]
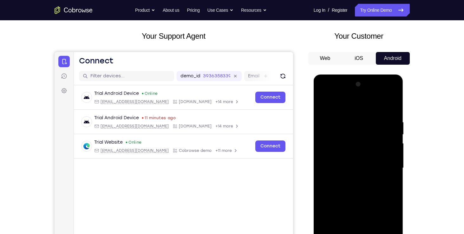
drag, startPoint x: 330, startPoint y: 115, endPoint x: 332, endPoint y: 167, distance: 52.1
click at [332, 167] on div at bounding box center [359, 168] width 80 height 178
drag, startPoint x: 341, startPoint y: 123, endPoint x: 335, endPoint y: 183, distance: 60.3
click at [335, 183] on div at bounding box center [359, 168] width 80 height 178
drag, startPoint x: 348, startPoint y: 148, endPoint x: 354, endPoint y: 93, distance: 55.9
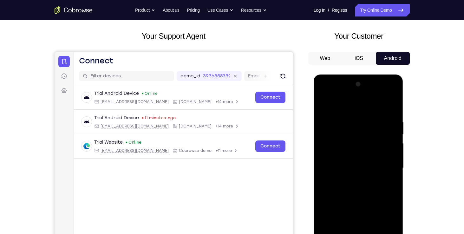
click at [354, 93] on div at bounding box center [359, 168] width 80 height 178
drag, startPoint x: 349, startPoint y: 164, endPoint x: 347, endPoint y: 75, distance: 89.5
click at [347, 75] on div at bounding box center [359, 169] width 90 height 189
drag, startPoint x: 334, startPoint y: 158, endPoint x: 340, endPoint y: 77, distance: 80.8
click at [340, 77] on div at bounding box center [359, 169] width 90 height 189
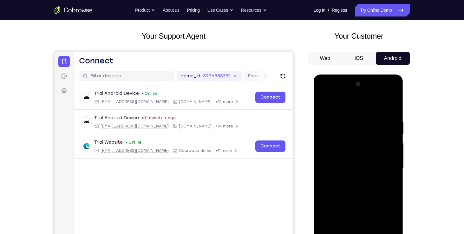
drag, startPoint x: 330, startPoint y: 99, endPoint x: 334, endPoint y: 73, distance: 26.3
click at [334, 75] on html "Online web based iOS Simulators and Android Emulators. Run iPhone, iPad, Mobile…" at bounding box center [359, 170] width 90 height 190
drag, startPoint x: 339, startPoint y: 149, endPoint x: 339, endPoint y: 89, distance: 60.3
click at [339, 89] on div at bounding box center [359, 168] width 80 height 178
drag, startPoint x: 331, startPoint y: 102, endPoint x: 331, endPoint y: 170, distance: 68.2
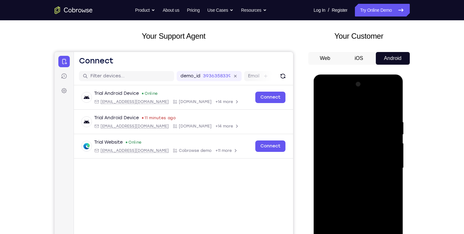
click at [331, 170] on div at bounding box center [359, 168] width 80 height 178
drag, startPoint x: 359, startPoint y: 119, endPoint x: 350, endPoint y: 187, distance: 68.8
click at [350, 187] on div at bounding box center [359, 168] width 80 height 178
drag, startPoint x: 365, startPoint y: 124, endPoint x: 358, endPoint y: 187, distance: 62.9
click at [358, 187] on div at bounding box center [359, 168] width 80 height 178
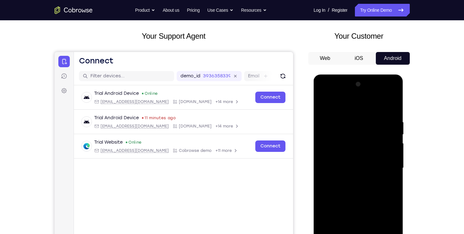
drag, startPoint x: 361, startPoint y: 132, endPoint x: 357, endPoint y: 190, distance: 58.9
click at [357, 190] on div at bounding box center [359, 168] width 80 height 178
click at [365, 122] on div at bounding box center [359, 168] width 80 height 178
click at [353, 166] on span "Tap to Start" at bounding box center [358, 168] width 32 height 6
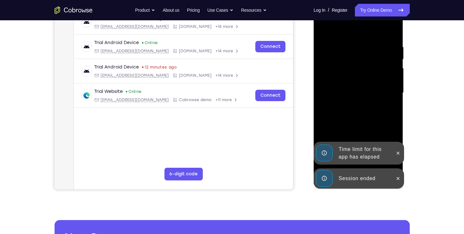
scroll to position [106, 0]
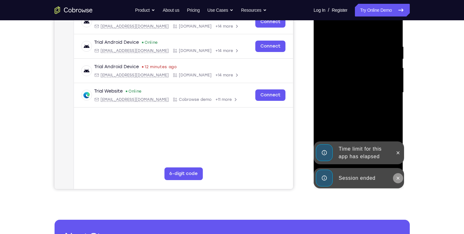
click at [398, 178] on icon at bounding box center [398, 178] width 3 height 3
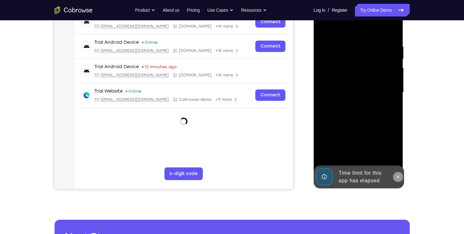
click at [398, 156] on div "Online web based iOS Simulators and Android Emulators. Run iPhone, iPad, Mobile…" at bounding box center [359, 94] width 90 height 190
click at [399, 174] on button at bounding box center [398, 177] width 10 height 10
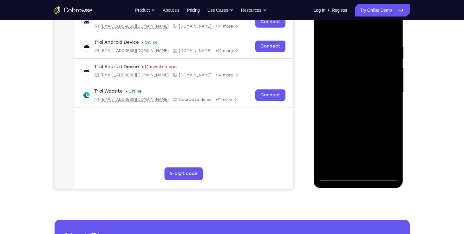
click at [357, 177] on div at bounding box center [359, 93] width 80 height 178
click at [385, 150] on div at bounding box center [359, 93] width 80 height 178
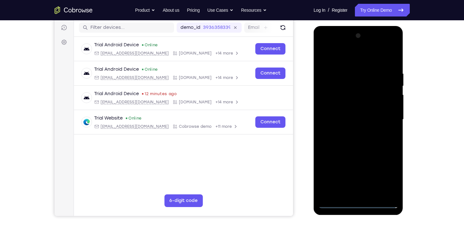
scroll to position [76, 0]
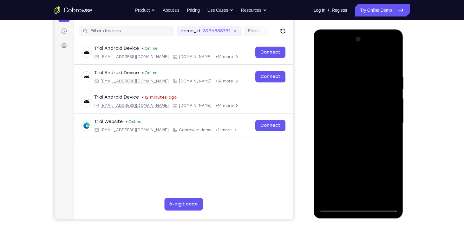
click at [354, 62] on div at bounding box center [359, 123] width 80 height 178
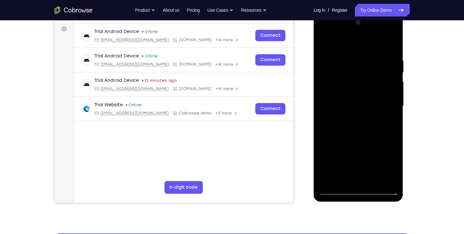
scroll to position [94, 0]
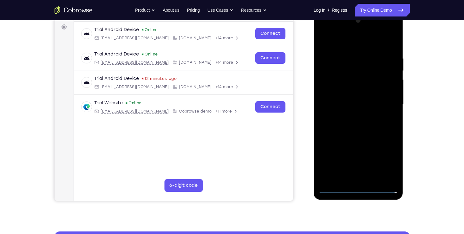
click at [331, 87] on div at bounding box center [359, 105] width 80 height 178
click at [341, 104] on div at bounding box center [359, 105] width 80 height 178
click at [335, 116] on div at bounding box center [359, 105] width 80 height 178
click at [334, 101] on div at bounding box center [359, 105] width 80 height 178
click at [335, 107] on div at bounding box center [359, 105] width 80 height 178
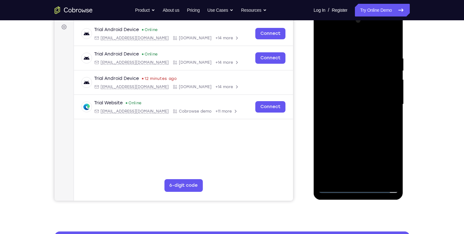
click at [335, 111] on div at bounding box center [359, 105] width 80 height 178
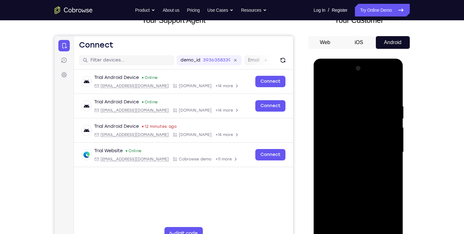
scroll to position [46, 0]
drag, startPoint x: 377, startPoint y: 64, endPoint x: 373, endPoint y: 135, distance: 71.2
click at [373, 135] on div at bounding box center [359, 153] width 80 height 178
drag, startPoint x: 343, startPoint y: 69, endPoint x: 346, endPoint y: 150, distance: 81.6
click at [346, 150] on div at bounding box center [359, 153] width 80 height 178
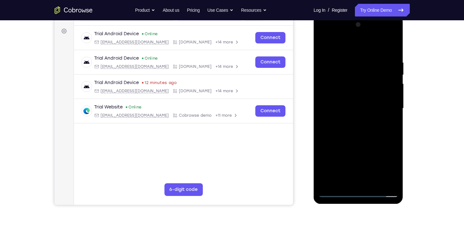
scroll to position [101, 0]
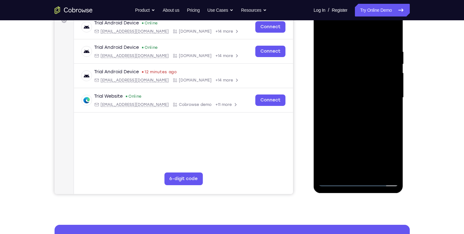
click at [384, 170] on div at bounding box center [359, 98] width 80 height 178
click at [349, 58] on div at bounding box center [359, 98] width 80 height 178
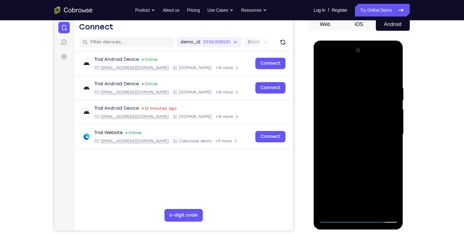
scroll to position [64, 0]
click at [346, 77] on div at bounding box center [359, 135] width 80 height 178
click at [337, 139] on div at bounding box center [359, 135] width 80 height 178
click at [391, 63] on div at bounding box center [359, 135] width 80 height 178
click at [348, 122] on div at bounding box center [359, 135] width 80 height 178
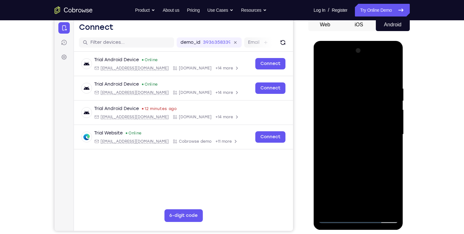
click at [384, 106] on div at bounding box center [359, 135] width 80 height 178
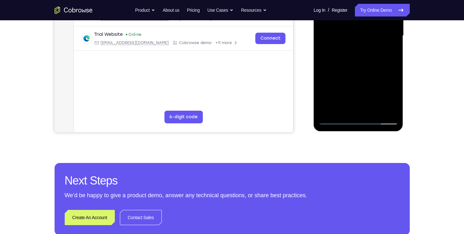
scroll to position [165, 0]
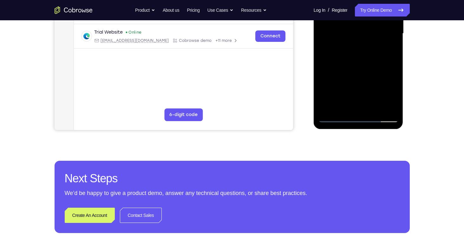
click at [380, 119] on div at bounding box center [359, 34] width 80 height 178
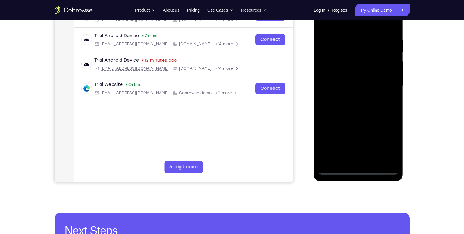
scroll to position [112, 0]
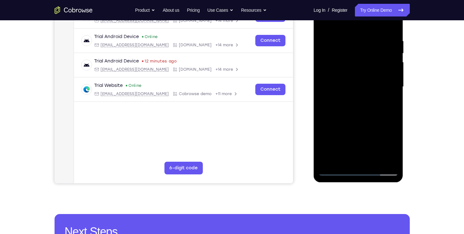
drag, startPoint x: 327, startPoint y: 106, endPoint x: 369, endPoint y: 106, distance: 42.8
click at [369, 106] on div at bounding box center [359, 87] width 80 height 178
click at [323, 99] on div at bounding box center [359, 87] width 80 height 178
click at [350, 92] on div at bounding box center [359, 87] width 80 height 178
click at [346, 60] on div at bounding box center [359, 87] width 80 height 178
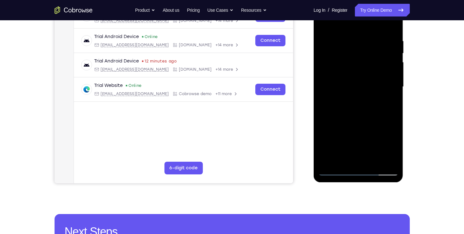
click at [336, 83] on div at bounding box center [359, 87] width 80 height 178
click at [337, 95] on div at bounding box center [359, 87] width 80 height 178
click at [349, 116] on div at bounding box center [359, 87] width 80 height 178
click at [351, 78] on div at bounding box center [359, 87] width 80 height 178
drag, startPoint x: 354, startPoint y: 134, endPoint x: 361, endPoint y: 39, distance: 95.7
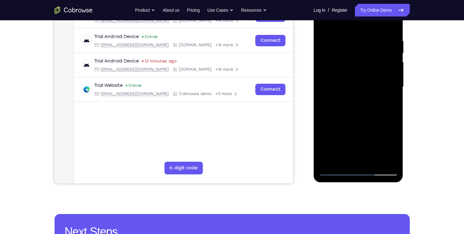
click at [361, 39] on div at bounding box center [359, 87] width 80 height 178
click at [347, 158] on div at bounding box center [359, 87] width 80 height 178
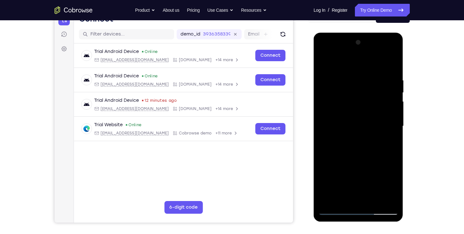
scroll to position [73, 0]
click at [342, 116] on div at bounding box center [359, 126] width 80 height 178
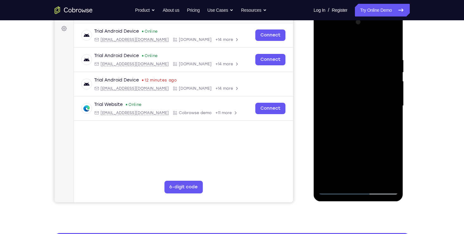
scroll to position [93, 0]
click at [348, 99] on div at bounding box center [359, 106] width 80 height 178
click at [345, 118] on div at bounding box center [359, 106] width 80 height 178
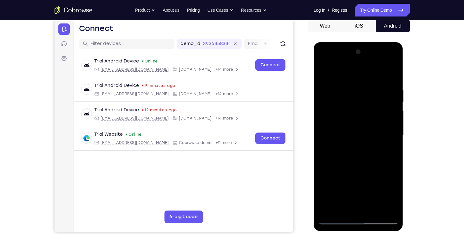
scroll to position [50, 0]
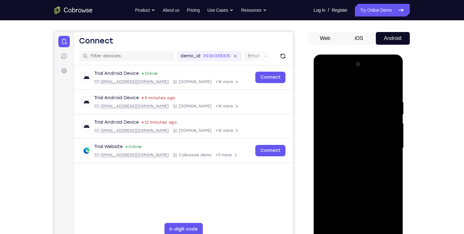
click at [395, 74] on div at bounding box center [359, 148] width 80 height 178
drag, startPoint x: 369, startPoint y: 144, endPoint x: 367, endPoint y: 101, distance: 43.2
click at [367, 101] on div at bounding box center [359, 148] width 80 height 178
click at [362, 150] on div at bounding box center [359, 148] width 80 height 178
drag, startPoint x: 357, startPoint y: 99, endPoint x: 356, endPoint y: 155, distance: 56.2
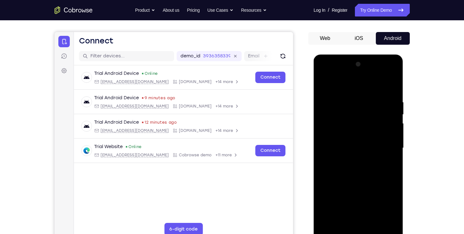
click at [356, 155] on div at bounding box center [359, 148] width 80 height 178
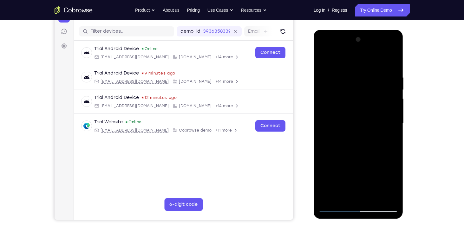
scroll to position [76, 0]
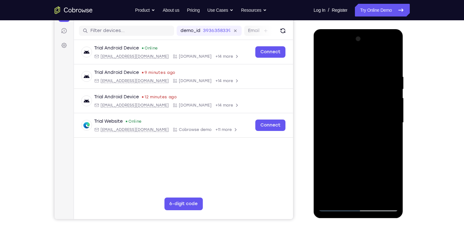
click at [365, 137] on div at bounding box center [359, 123] width 80 height 178
drag, startPoint x: 352, startPoint y: 78, endPoint x: 352, endPoint y: 146, distance: 67.9
click at [352, 146] on div at bounding box center [359, 123] width 80 height 178
drag, startPoint x: 367, startPoint y: 131, endPoint x: 362, endPoint y: 103, distance: 28.5
click at [362, 103] on div at bounding box center [359, 123] width 80 height 178
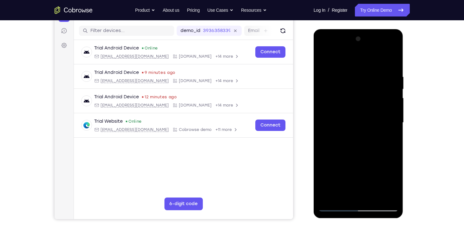
drag, startPoint x: 361, startPoint y: 131, endPoint x: 359, endPoint y: 106, distance: 25.5
click at [359, 106] on div at bounding box center [359, 123] width 80 height 178
drag, startPoint x: 358, startPoint y: 129, endPoint x: 358, endPoint y: 92, distance: 36.2
click at [358, 92] on div at bounding box center [359, 123] width 80 height 178
drag, startPoint x: 357, startPoint y: 130, endPoint x: 360, endPoint y: 102, distance: 28.7
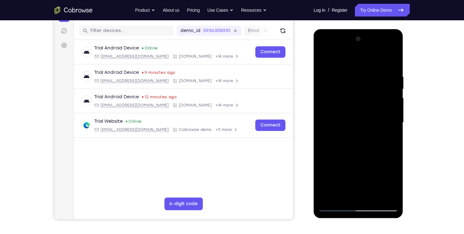
click at [360, 102] on div at bounding box center [359, 123] width 80 height 178
drag, startPoint x: 357, startPoint y: 131, endPoint x: 354, endPoint y: 108, distance: 23.4
click at [354, 108] on div at bounding box center [359, 123] width 80 height 178
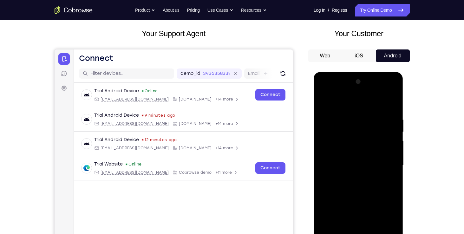
scroll to position [32, 0]
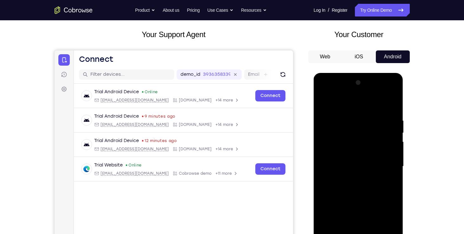
click at [392, 100] on div at bounding box center [359, 167] width 80 height 178
click at [369, 114] on div at bounding box center [359, 167] width 80 height 178
drag, startPoint x: 349, startPoint y: 149, endPoint x: 346, endPoint y: 104, distance: 44.8
click at [346, 104] on div at bounding box center [359, 167] width 80 height 178
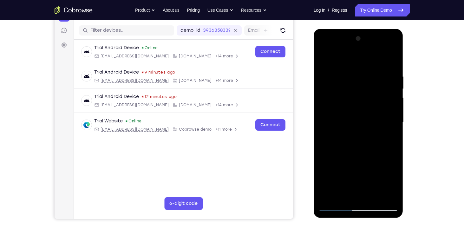
scroll to position [77, 0]
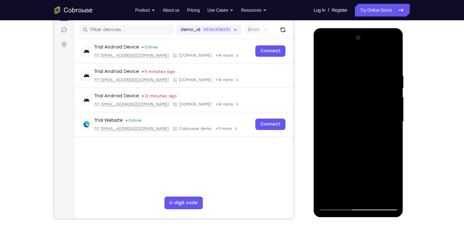
drag, startPoint x: 342, startPoint y: 128, endPoint x: 341, endPoint y: 112, distance: 15.9
click at [341, 112] on div at bounding box center [359, 122] width 80 height 178
drag, startPoint x: 331, startPoint y: 140, endPoint x: 365, endPoint y: 139, distance: 33.7
click at [365, 139] on div at bounding box center [359, 122] width 80 height 178
drag, startPoint x: 349, startPoint y: 139, endPoint x: 351, endPoint y: 87, distance: 51.7
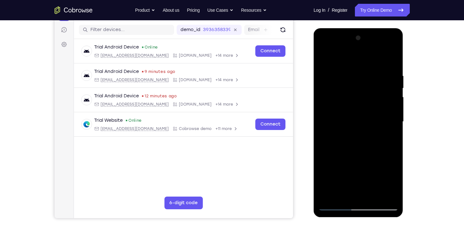
click at [351, 87] on div at bounding box center [359, 122] width 80 height 178
drag, startPoint x: 346, startPoint y: 133, endPoint x: 344, endPoint y: 90, distance: 42.9
click at [344, 90] on div at bounding box center [359, 122] width 80 height 178
drag, startPoint x: 348, startPoint y: 134, endPoint x: 347, endPoint y: 87, distance: 47.3
click at [347, 87] on div at bounding box center [359, 122] width 80 height 178
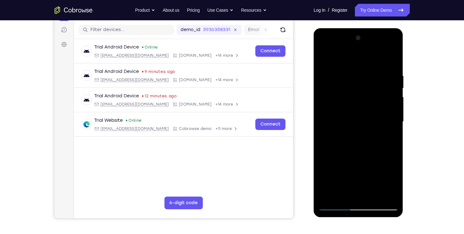
click at [339, 153] on div at bounding box center [359, 122] width 80 height 178
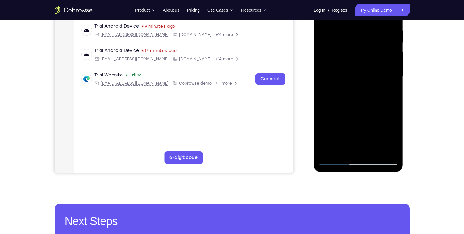
scroll to position [122, 0]
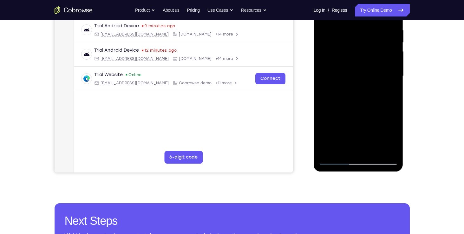
click at [352, 154] on div at bounding box center [359, 76] width 80 height 178
click at [342, 149] on div at bounding box center [359, 76] width 80 height 178
click at [347, 137] on div at bounding box center [359, 76] width 80 height 178
click at [345, 127] on div at bounding box center [359, 76] width 80 height 178
click at [376, 127] on div at bounding box center [359, 76] width 80 height 178
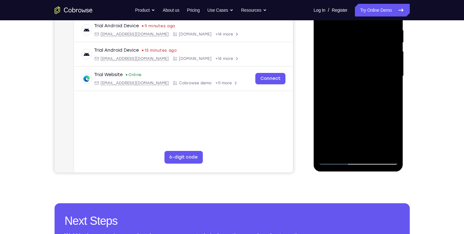
click at [375, 127] on div at bounding box center [359, 76] width 80 height 178
click at [360, 105] on div at bounding box center [359, 76] width 80 height 178
click at [336, 126] on div at bounding box center [359, 76] width 80 height 178
click at [343, 135] on div at bounding box center [359, 76] width 80 height 178
click at [388, 116] on div at bounding box center [359, 76] width 80 height 178
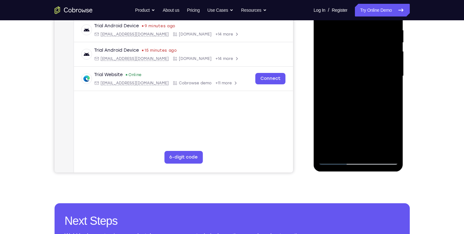
click at [380, 127] on div at bounding box center [359, 76] width 80 height 178
click at [343, 103] on div at bounding box center [359, 76] width 80 height 178
click at [338, 128] on div at bounding box center [359, 76] width 80 height 178
click at [366, 139] on div at bounding box center [359, 76] width 80 height 178
click at [358, 115] on div at bounding box center [359, 76] width 80 height 178
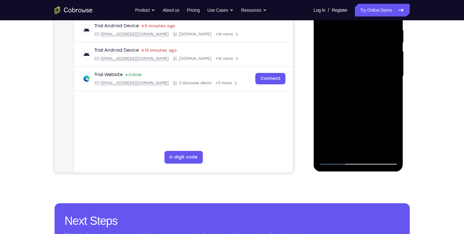
click at [352, 114] on div at bounding box center [359, 76] width 80 height 178
click at [345, 137] on div at bounding box center [359, 76] width 80 height 178
click at [352, 125] on div at bounding box center [359, 76] width 80 height 178
click at [386, 84] on div at bounding box center [359, 76] width 80 height 178
click at [393, 92] on div at bounding box center [359, 76] width 80 height 178
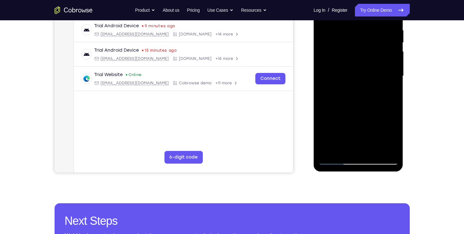
click at [352, 125] on div at bounding box center [359, 76] width 80 height 178
click at [387, 126] on div at bounding box center [359, 76] width 80 height 178
click at [360, 151] on div at bounding box center [359, 76] width 80 height 178
click at [339, 127] on div at bounding box center [359, 76] width 80 height 178
click at [357, 122] on div at bounding box center [359, 76] width 80 height 178
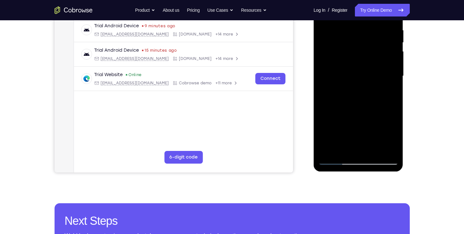
click at [358, 152] on div at bounding box center [359, 76] width 80 height 178
click at [360, 127] on div at bounding box center [359, 76] width 80 height 178
click at [359, 116] on div at bounding box center [359, 76] width 80 height 178
click at [350, 129] on div at bounding box center [359, 76] width 80 height 178
click at [350, 138] on div at bounding box center [359, 76] width 80 height 178
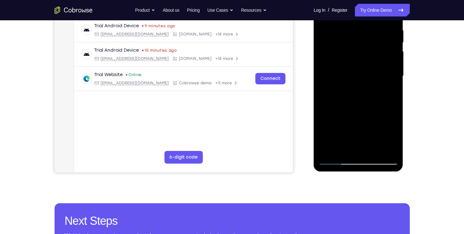
click at [393, 136] on div at bounding box center [359, 76] width 80 height 178
click at [367, 113] on div at bounding box center [359, 76] width 80 height 178
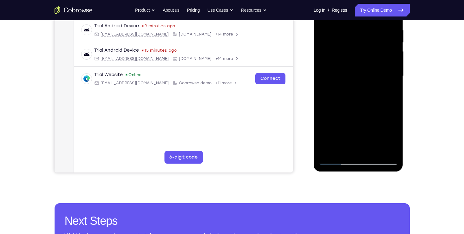
click at [373, 138] on div at bounding box center [359, 76] width 80 height 178
click at [362, 149] on div at bounding box center [359, 76] width 80 height 178
click at [330, 112] on div at bounding box center [359, 76] width 80 height 178
click at [360, 124] on div at bounding box center [359, 76] width 80 height 178
click at [359, 124] on div at bounding box center [359, 76] width 80 height 178
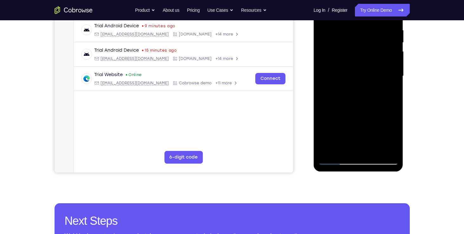
click at [386, 115] on div at bounding box center [359, 76] width 80 height 178
click at [347, 123] on div at bounding box center [359, 76] width 80 height 178
click at [354, 146] on div at bounding box center [359, 76] width 80 height 178
click at [352, 124] on div at bounding box center [359, 76] width 80 height 178
click at [337, 125] on div at bounding box center [359, 76] width 80 height 178
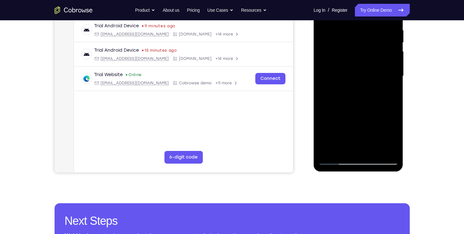
click at [359, 123] on div at bounding box center [359, 76] width 80 height 178
click at [349, 151] on div at bounding box center [359, 76] width 80 height 178
click at [350, 117] on div at bounding box center [359, 76] width 80 height 178
click at [337, 127] on div at bounding box center [359, 76] width 80 height 178
click at [364, 146] on div at bounding box center [359, 76] width 80 height 178
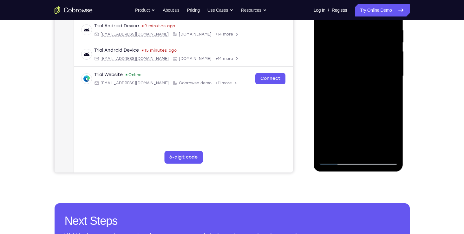
click at [372, 84] on div at bounding box center [359, 76] width 80 height 178
click at [393, 134] on div at bounding box center [359, 76] width 80 height 178
click at [377, 85] on div at bounding box center [359, 76] width 80 height 178
click at [360, 124] on div at bounding box center [359, 76] width 80 height 178
click at [374, 84] on div at bounding box center [359, 76] width 80 height 178
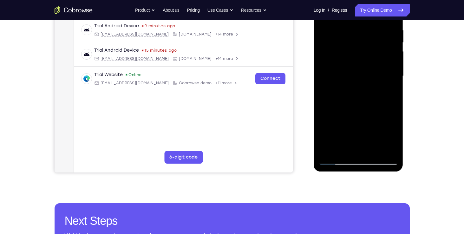
click at [393, 139] on div at bounding box center [359, 76] width 80 height 178
click at [359, 114] on div at bounding box center [359, 76] width 80 height 178
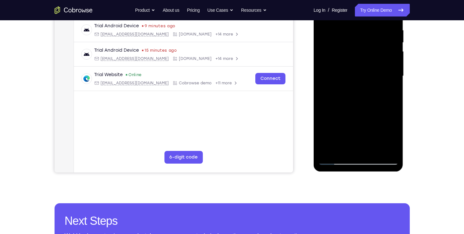
click at [350, 126] on div at bounding box center [359, 76] width 80 height 178
click at [351, 138] on div at bounding box center [359, 76] width 80 height 178
click at [354, 150] on div at bounding box center [359, 76] width 80 height 178
click at [372, 85] on div at bounding box center [359, 76] width 80 height 178
click at [331, 112] on div at bounding box center [359, 76] width 80 height 178
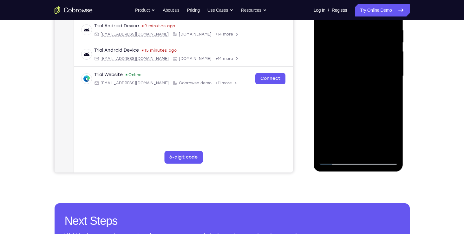
click at [359, 128] on div at bounding box center [359, 76] width 80 height 178
click at [363, 85] on div at bounding box center [359, 76] width 80 height 178
click at [394, 135] on div at bounding box center [359, 76] width 80 height 178
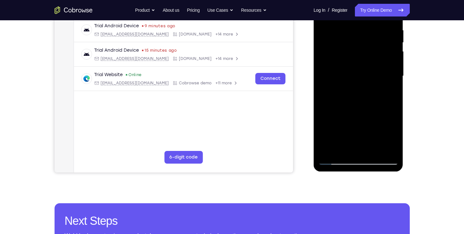
click at [394, 135] on div at bounding box center [359, 76] width 80 height 178
click at [352, 114] on div at bounding box center [359, 76] width 80 height 178
click at [338, 125] on div at bounding box center [359, 76] width 80 height 178
click at [380, 103] on div at bounding box center [359, 76] width 80 height 178
click at [358, 127] on div at bounding box center [359, 76] width 80 height 178
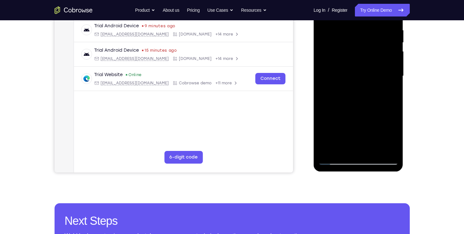
click at [352, 127] on div at bounding box center [359, 76] width 80 height 178
click at [386, 136] on div at bounding box center [359, 76] width 80 height 178
click at [373, 124] on div at bounding box center [359, 76] width 80 height 178
click at [357, 103] on div at bounding box center [359, 76] width 80 height 178
click at [388, 139] on div at bounding box center [359, 76] width 80 height 178
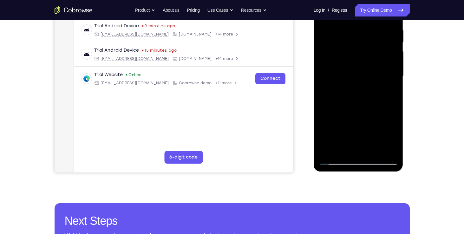
click at [338, 126] on div at bounding box center [359, 76] width 80 height 178
click at [394, 137] on div at bounding box center [359, 76] width 80 height 178
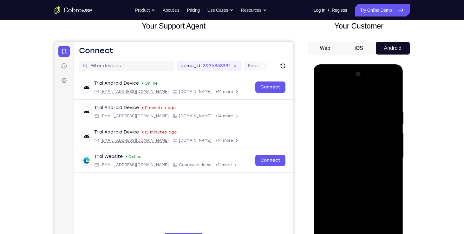
scroll to position [40, 0]
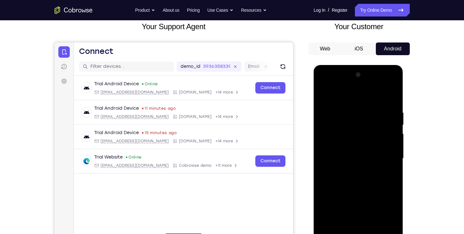
drag, startPoint x: 375, startPoint y: 92, endPoint x: 370, endPoint y: 139, distance: 47.9
click at [370, 139] on div at bounding box center [359, 159] width 80 height 178
drag, startPoint x: 367, startPoint y: 111, endPoint x: 363, endPoint y: 165, distance: 54.2
click at [363, 165] on div at bounding box center [359, 159] width 80 height 178
drag, startPoint x: 355, startPoint y: 144, endPoint x: 359, endPoint y: 115, distance: 29.4
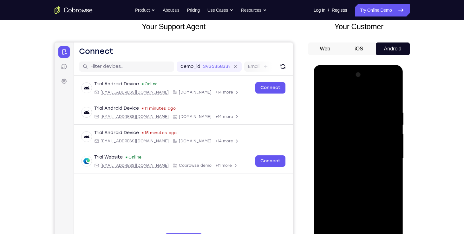
click at [359, 115] on div at bounding box center [359, 159] width 80 height 178
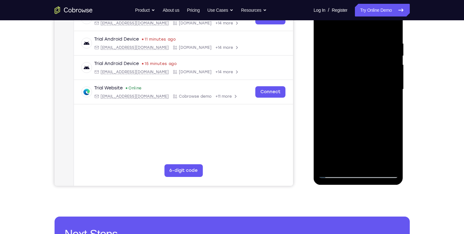
scroll to position [109, 0]
drag, startPoint x: 355, startPoint y: 93, endPoint x: 356, endPoint y: 52, distance: 41.6
click at [356, 52] on div at bounding box center [359, 90] width 80 height 178
click at [340, 105] on div at bounding box center [359, 90] width 80 height 178
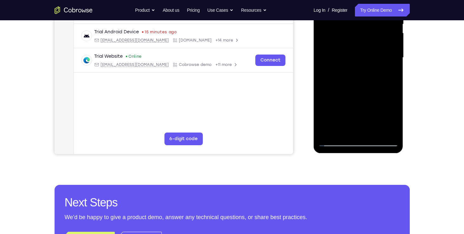
scroll to position [142, 0]
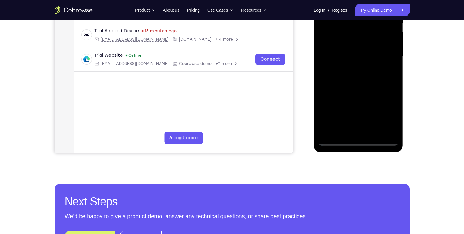
drag, startPoint x: 345, startPoint y: 120, endPoint x: 348, endPoint y: 61, distance: 59.7
click at [348, 61] on div at bounding box center [359, 57] width 80 height 178
drag, startPoint x: 341, startPoint y: 110, endPoint x: 339, endPoint y: 56, distance: 54.0
click at [339, 56] on div at bounding box center [359, 57] width 80 height 178
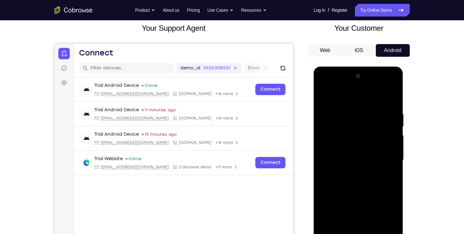
scroll to position [36, 0]
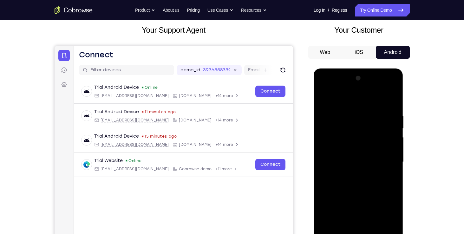
drag, startPoint x: 348, startPoint y: 112, endPoint x: 350, endPoint y: 145, distance: 33.1
click at [350, 145] on div at bounding box center [359, 162] width 80 height 178
drag, startPoint x: 358, startPoint y: 124, endPoint x: 357, endPoint y: 159, distance: 35.3
click at [357, 159] on div at bounding box center [359, 162] width 80 height 178
click at [362, 157] on div at bounding box center [359, 162] width 80 height 178
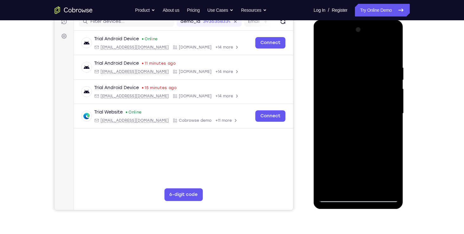
scroll to position [85, 0]
click at [380, 122] on div at bounding box center [359, 114] width 80 height 178
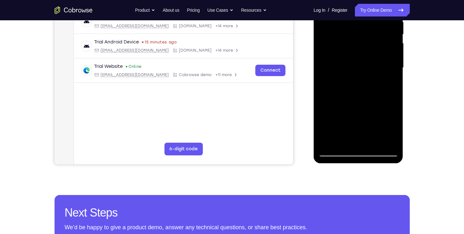
scroll to position [134, 0]
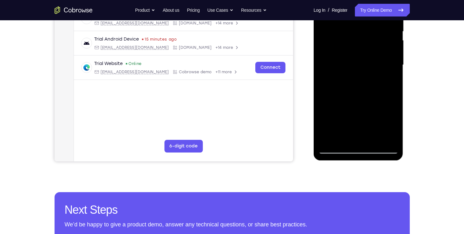
click at [338, 116] on div at bounding box center [359, 65] width 80 height 178
click at [357, 115] on div at bounding box center [359, 65] width 80 height 178
click at [358, 136] on div at bounding box center [359, 65] width 80 height 178
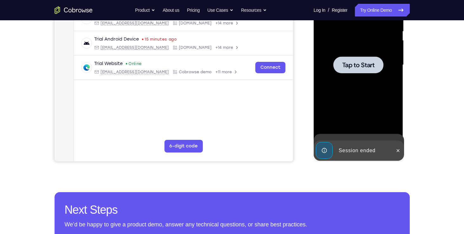
click at [387, 103] on div at bounding box center [359, 65] width 80 height 178
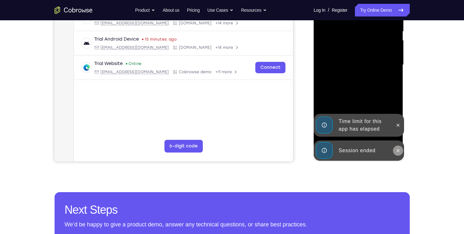
click at [399, 151] on icon at bounding box center [398, 150] width 5 height 5
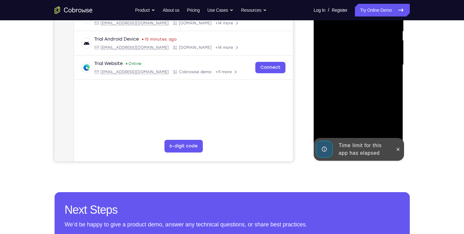
click at [399, 129] on div at bounding box center [359, 65] width 90 height 189
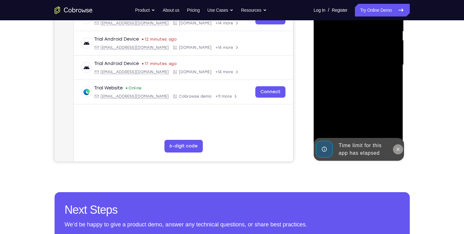
click at [399, 148] on icon at bounding box center [398, 149] width 5 height 5
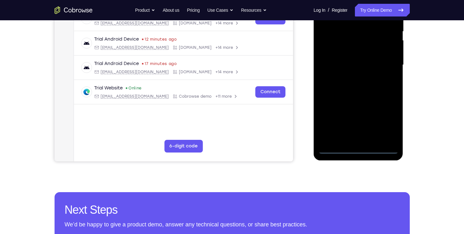
click at [362, 148] on div at bounding box center [359, 65] width 80 height 178
click at [380, 124] on div at bounding box center [359, 65] width 80 height 178
click at [384, 126] on div at bounding box center [359, 65] width 80 height 178
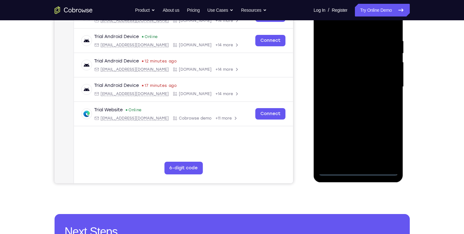
scroll to position [111, 0]
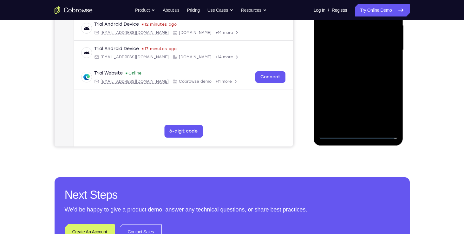
click at [358, 135] on div at bounding box center [359, 50] width 80 height 178
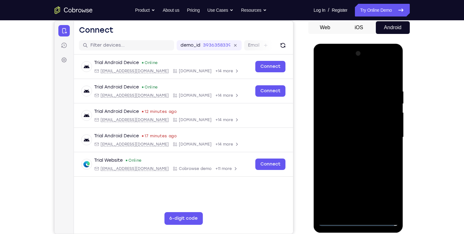
scroll to position [57, 0]
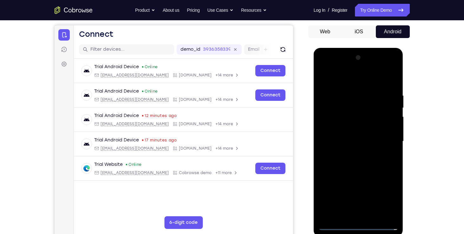
drag, startPoint x: 334, startPoint y: 54, endPoint x: 340, endPoint y: 141, distance: 87.5
click at [340, 141] on div at bounding box center [359, 142] width 80 height 178
drag, startPoint x: 334, startPoint y: 53, endPoint x: 331, endPoint y: 114, distance: 61.0
click at [331, 114] on div at bounding box center [359, 142] width 80 height 178
drag, startPoint x: 361, startPoint y: 112, endPoint x: 357, endPoint y: 141, distance: 28.5
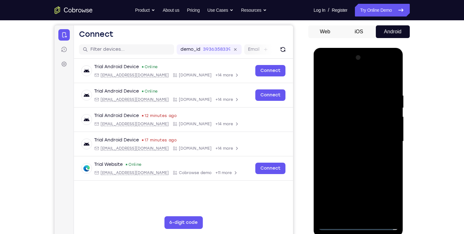
click at [357, 141] on div at bounding box center [359, 142] width 80 height 178
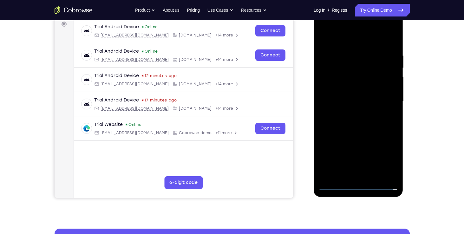
scroll to position [98, 0]
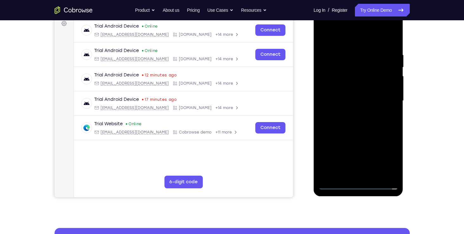
click at [383, 175] on div at bounding box center [359, 101] width 80 height 178
click at [350, 59] on div at bounding box center [359, 101] width 80 height 178
click at [344, 40] on div at bounding box center [359, 101] width 80 height 178
click at [338, 112] on div at bounding box center [359, 101] width 80 height 178
click at [392, 28] on div at bounding box center [359, 101] width 80 height 178
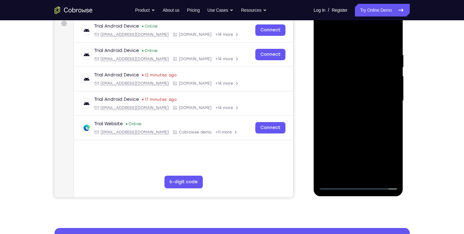
click at [348, 91] on div at bounding box center [359, 101] width 80 height 178
click at [387, 67] on div at bounding box center [359, 101] width 80 height 178
click at [358, 184] on div at bounding box center [359, 101] width 80 height 178
click at [386, 162] on div at bounding box center [359, 101] width 80 height 178
click at [346, 45] on div at bounding box center [359, 101] width 80 height 178
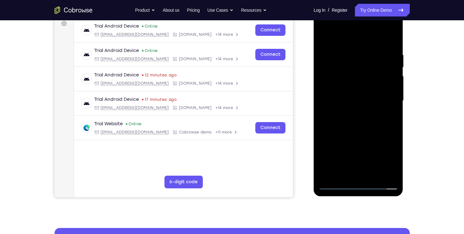
click at [346, 42] on div at bounding box center [359, 101] width 80 height 178
click at [334, 81] on div at bounding box center [359, 101] width 80 height 178
click at [345, 102] on div at bounding box center [359, 101] width 80 height 178
click at [333, 99] on div at bounding box center [359, 101] width 80 height 178
click at [335, 106] on div at bounding box center [359, 101] width 80 height 178
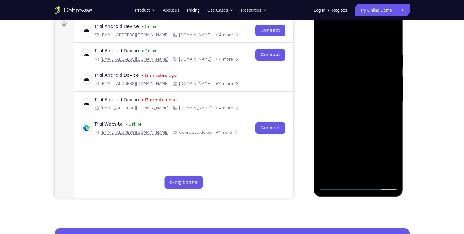
scroll to position [95, 0]
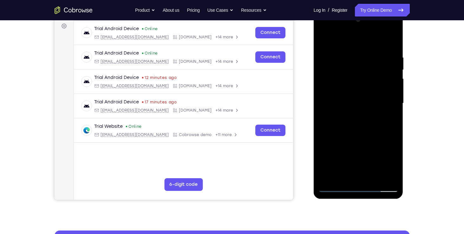
click at [384, 42] on div at bounding box center [359, 104] width 80 height 178
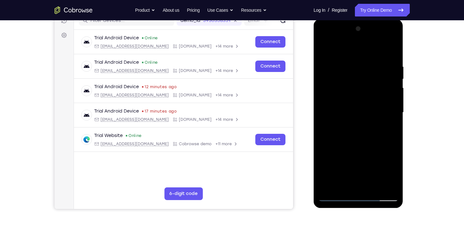
scroll to position [86, 0]
click at [355, 141] on div at bounding box center [359, 112] width 80 height 178
click at [350, 98] on div at bounding box center [359, 112] width 80 height 178
drag, startPoint x: 346, startPoint y: 155, endPoint x: 360, endPoint y: 51, distance: 105.7
click at [360, 51] on div at bounding box center [359, 112] width 80 height 178
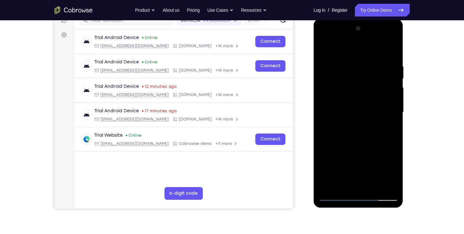
drag, startPoint x: 351, startPoint y: 181, endPoint x: 344, endPoint y: 128, distance: 54.1
click at [344, 128] on div at bounding box center [359, 112] width 80 height 178
click at [341, 187] on div at bounding box center [359, 112] width 80 height 178
click at [340, 97] on div at bounding box center [359, 112] width 80 height 178
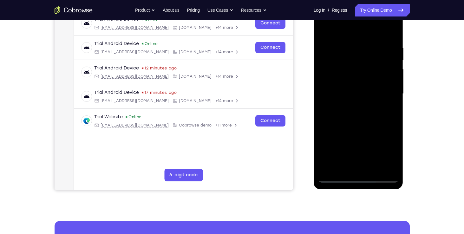
click at [357, 85] on div at bounding box center [359, 94] width 80 height 178
click at [332, 83] on div at bounding box center [359, 94] width 80 height 178
click at [334, 106] on div at bounding box center [359, 94] width 80 height 178
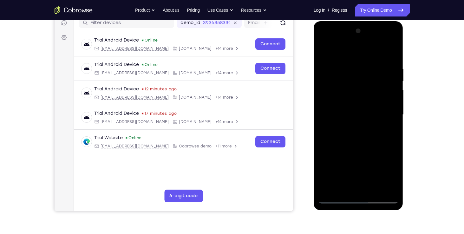
scroll to position [83, 0]
click at [394, 38] on div at bounding box center [359, 115] width 80 height 178
click at [366, 159] on div at bounding box center [359, 115] width 80 height 178
click at [369, 126] on div at bounding box center [359, 115] width 80 height 178
drag, startPoint x: 356, startPoint y: 73, endPoint x: 353, endPoint y: 152, distance: 79.4
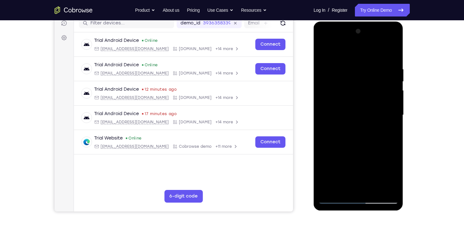
click at [353, 152] on div at bounding box center [359, 115] width 80 height 178
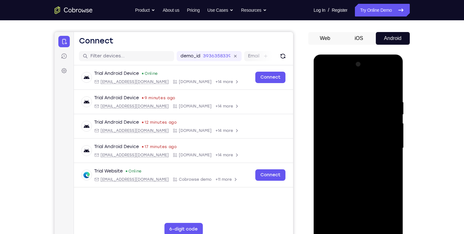
scroll to position [24, 0]
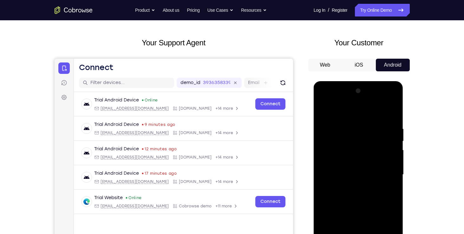
click at [392, 110] on div at bounding box center [359, 175] width 80 height 178
click at [383, 123] on div at bounding box center [359, 175] width 80 height 178
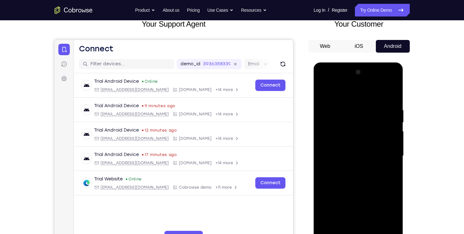
scroll to position [43, 0]
drag, startPoint x: 357, startPoint y: 151, endPoint x: 363, endPoint y: 112, distance: 38.8
click at [363, 112] on div at bounding box center [359, 156] width 80 height 178
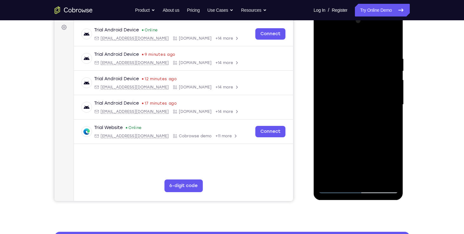
scroll to position [107, 0]
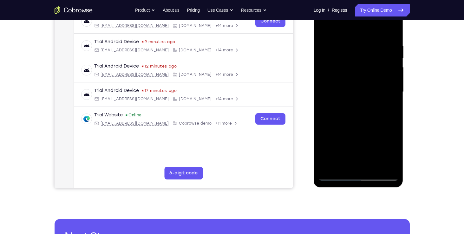
drag, startPoint x: 337, startPoint y: 154, endPoint x: 343, endPoint y: 105, distance: 49.5
click at [343, 105] on div at bounding box center [359, 92] width 80 height 178
drag, startPoint x: 339, startPoint y: 140, endPoint x: 338, endPoint y: 95, distance: 44.7
click at [338, 95] on div at bounding box center [359, 92] width 80 height 178
drag, startPoint x: 332, startPoint y: 148, endPoint x: 335, endPoint y: 100, distance: 48.3
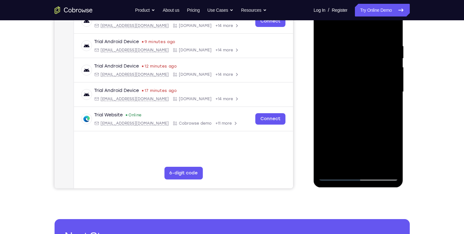
click at [335, 100] on div at bounding box center [359, 92] width 80 height 178
drag, startPoint x: 335, startPoint y: 140, endPoint x: 336, endPoint y: 98, distance: 41.9
click at [336, 98] on div at bounding box center [359, 92] width 80 height 178
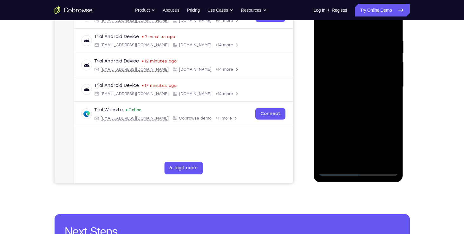
drag, startPoint x: 338, startPoint y: 152, endPoint x: 367, endPoint y: 157, distance: 29.7
click at [367, 157] on div at bounding box center [359, 87] width 80 height 178
click at [335, 145] on div at bounding box center [359, 87] width 80 height 178
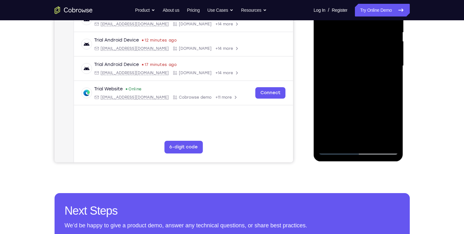
scroll to position [135, 0]
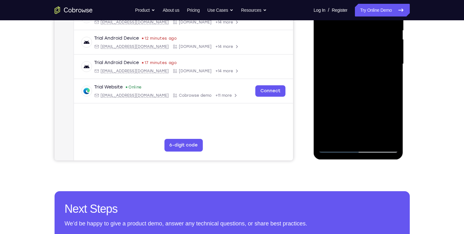
click at [363, 142] on div at bounding box center [359, 64] width 80 height 178
click at [342, 135] on div at bounding box center [359, 64] width 80 height 178
click at [345, 125] on div at bounding box center [359, 64] width 80 height 178
click at [344, 116] on div at bounding box center [359, 64] width 80 height 178
click at [373, 116] on div at bounding box center [359, 64] width 80 height 178
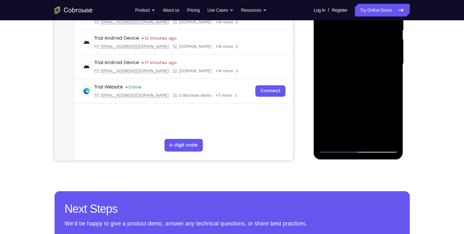
click at [359, 112] on div at bounding box center [359, 64] width 80 height 178
click at [359, 134] on div at bounding box center [359, 64] width 80 height 178
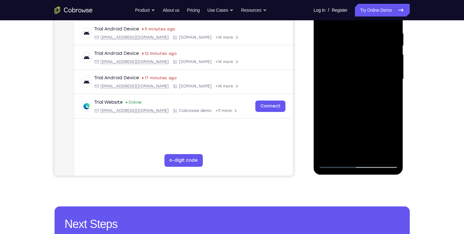
scroll to position [119, 0]
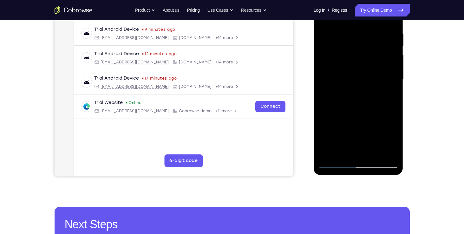
click at [338, 129] on div at bounding box center [359, 80] width 80 height 178
click at [345, 141] on div at bounding box center [359, 80] width 80 height 178
click at [386, 121] on div at bounding box center [359, 80] width 80 height 178
click at [379, 131] on div at bounding box center [359, 80] width 80 height 178
click at [390, 129] on div at bounding box center [359, 80] width 80 height 178
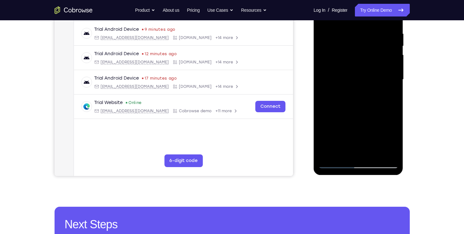
click at [369, 150] on div at bounding box center [359, 80] width 80 height 178
click at [367, 143] on div at bounding box center [359, 80] width 80 height 178
click at [338, 132] on div at bounding box center [359, 80] width 80 height 178
click at [358, 108] on div at bounding box center [359, 80] width 80 height 178
click at [336, 107] on div at bounding box center [359, 80] width 80 height 178
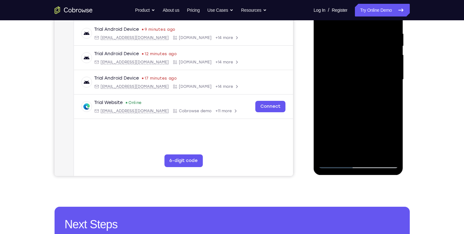
click at [338, 131] on div at bounding box center [359, 80] width 80 height 178
click at [356, 129] on div at bounding box center [359, 80] width 80 height 178
click at [363, 150] on div at bounding box center [359, 80] width 80 height 178
click at [360, 128] on div at bounding box center [359, 80] width 80 height 178
click at [359, 119] on div at bounding box center [359, 80] width 80 height 178
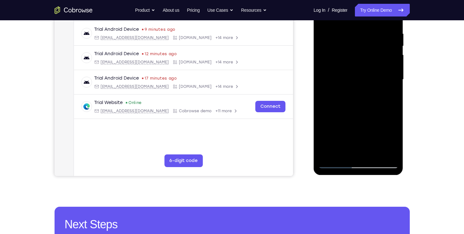
click at [351, 129] on div at bounding box center [359, 80] width 80 height 178
click at [350, 141] on div at bounding box center [359, 80] width 80 height 178
click at [353, 149] on div at bounding box center [359, 80] width 80 height 178
click at [330, 116] on div at bounding box center [359, 80] width 80 height 178
click at [361, 128] on div at bounding box center [359, 80] width 80 height 178
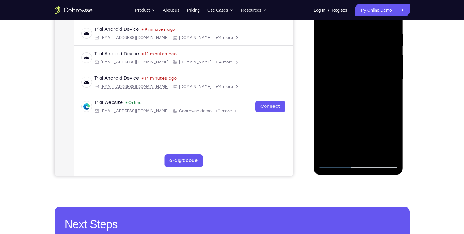
click at [386, 120] on div at bounding box center [359, 80] width 80 height 178
click at [341, 131] on div at bounding box center [359, 80] width 80 height 178
click at [360, 149] on div at bounding box center [359, 80] width 80 height 178
click at [393, 141] on div at bounding box center [359, 80] width 80 height 178
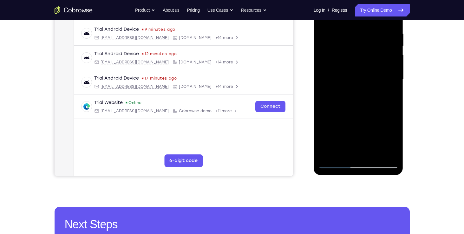
click at [393, 141] on div at bounding box center [359, 80] width 80 height 178
click at [345, 131] on div at bounding box center [359, 80] width 80 height 178
click at [357, 153] on div at bounding box center [359, 80] width 80 height 178
click at [353, 118] on div at bounding box center [359, 80] width 80 height 178
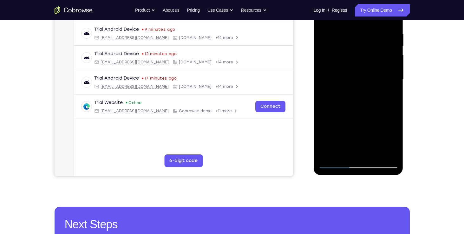
click at [341, 129] on div at bounding box center [359, 80] width 80 height 178
click at [340, 129] on div at bounding box center [359, 80] width 80 height 178
click at [394, 140] on div at bounding box center [359, 80] width 80 height 178
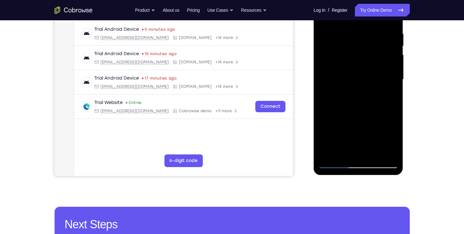
click at [394, 140] on div at bounding box center [359, 80] width 80 height 178
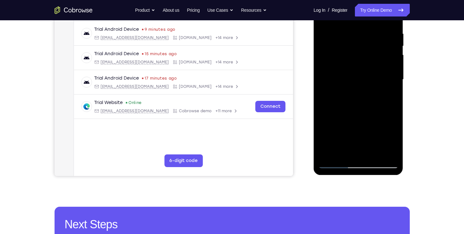
click at [394, 140] on div at bounding box center [359, 80] width 80 height 178
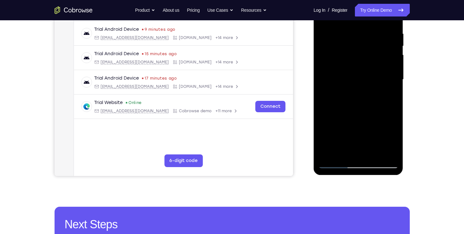
click at [389, 119] on div at bounding box center [359, 80] width 80 height 178
click at [343, 131] on div at bounding box center [359, 80] width 80 height 178
click at [336, 131] on div at bounding box center [359, 80] width 80 height 178
click at [345, 131] on div at bounding box center [359, 80] width 80 height 178
click at [338, 130] on div at bounding box center [359, 80] width 80 height 178
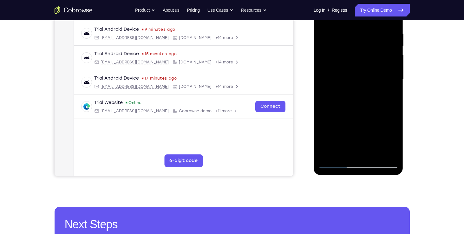
click at [359, 147] on div at bounding box center [359, 80] width 80 height 178
click at [338, 129] on div at bounding box center [359, 80] width 80 height 178
click at [357, 129] on div at bounding box center [359, 80] width 80 height 178
click at [359, 148] on div at bounding box center [359, 80] width 80 height 178
click at [359, 127] on div at bounding box center [359, 80] width 80 height 178
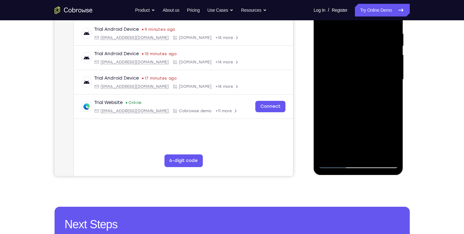
click at [358, 119] on div at bounding box center [359, 80] width 80 height 178
click at [357, 122] on div at bounding box center [359, 80] width 80 height 178
click at [396, 141] on div at bounding box center [359, 80] width 80 height 178
click at [352, 130] on div at bounding box center [359, 80] width 80 height 178
click at [352, 139] on div at bounding box center [359, 80] width 80 height 178
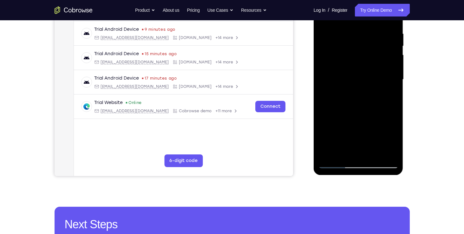
click at [355, 151] on div at bounding box center [359, 80] width 80 height 178
click at [330, 119] on div at bounding box center [359, 80] width 80 height 178
click at [358, 129] on div at bounding box center [359, 80] width 80 height 178
click at [387, 119] on div at bounding box center [359, 80] width 80 height 178
click at [345, 131] on div at bounding box center [359, 80] width 80 height 178
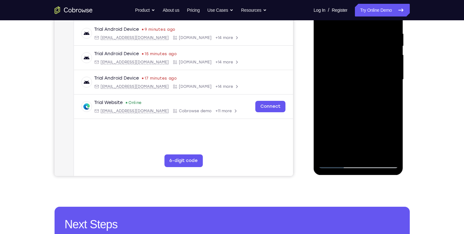
click at [371, 151] on div at bounding box center [359, 80] width 80 height 178
click at [352, 118] on div at bounding box center [359, 80] width 80 height 178
click at [339, 128] on div at bounding box center [359, 80] width 80 height 178
click at [365, 151] on div at bounding box center [359, 80] width 80 height 178
click at [358, 125] on div at bounding box center [359, 80] width 80 height 178
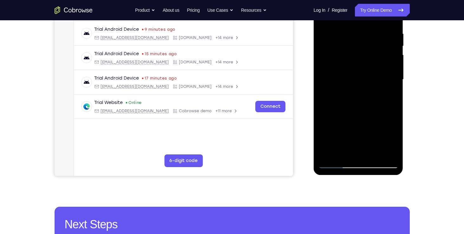
click at [353, 126] on div at bounding box center [359, 80] width 80 height 178
click at [387, 141] on div at bounding box center [359, 80] width 80 height 178
click at [374, 132] on div at bounding box center [359, 80] width 80 height 178
click at [337, 129] on div at bounding box center [359, 80] width 80 height 178
click at [359, 130] on div at bounding box center [359, 80] width 80 height 178
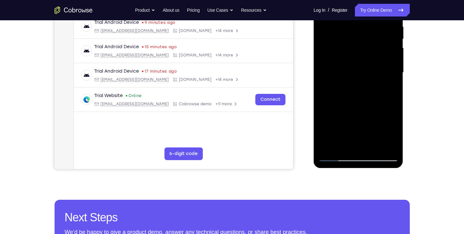
scroll to position [126, 0]
click at [394, 145] on div at bounding box center [359, 72] width 80 height 178
drag, startPoint x: 349, startPoint y: 92, endPoint x: 319, endPoint y: 97, distance: 30.9
click at [319, 97] on div at bounding box center [359, 72] width 80 height 178
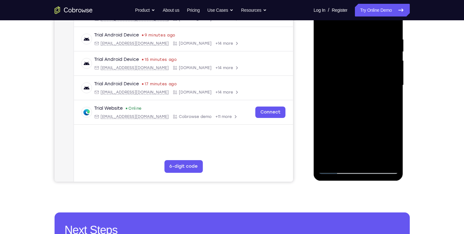
scroll to position [113, 0]
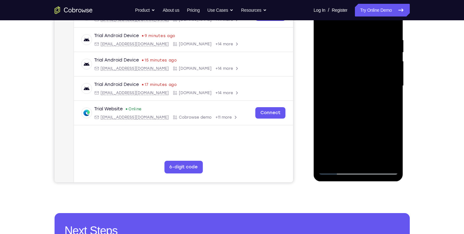
drag, startPoint x: 350, startPoint y: 100, endPoint x: 396, endPoint y: 101, distance: 45.4
click at [396, 101] on div at bounding box center [359, 86] width 80 height 178
drag, startPoint x: 338, startPoint y: 106, endPoint x: 383, endPoint y: 105, distance: 45.1
click at [383, 105] on div at bounding box center [359, 86] width 80 height 178
click at [343, 103] on div at bounding box center [359, 86] width 80 height 178
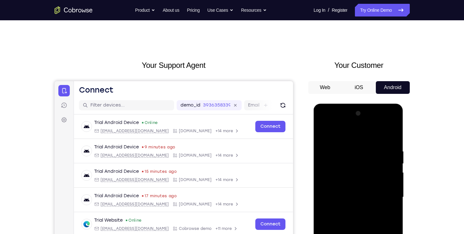
scroll to position [1, 0]
drag, startPoint x: 340, startPoint y: 135, endPoint x: 340, endPoint y: 166, distance: 30.8
click at [340, 166] on div at bounding box center [359, 198] width 80 height 178
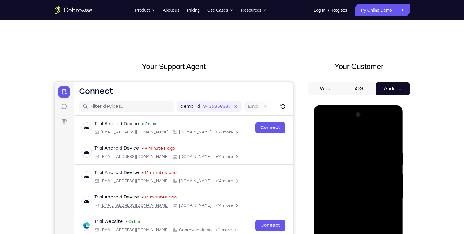
drag, startPoint x: 345, startPoint y: 135, endPoint x: 346, endPoint y: 162, distance: 26.4
click at [346, 162] on div at bounding box center [359, 199] width 80 height 178
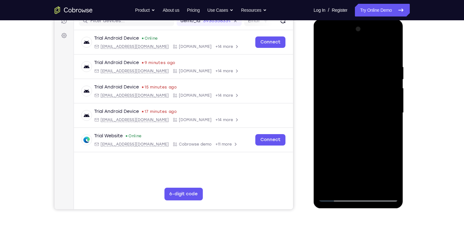
scroll to position [85, 0]
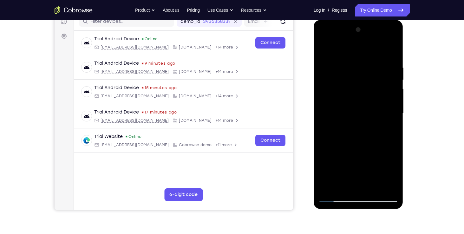
drag, startPoint x: 346, startPoint y: 84, endPoint x: 345, endPoint y: 123, distance: 39.0
click at [345, 123] on div at bounding box center [359, 114] width 80 height 178
drag, startPoint x: 350, startPoint y: 89, endPoint x: 349, endPoint y: 136, distance: 47.3
click at [349, 136] on div at bounding box center [359, 114] width 80 height 178
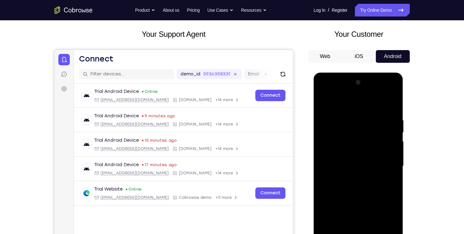
scroll to position [31, 0]
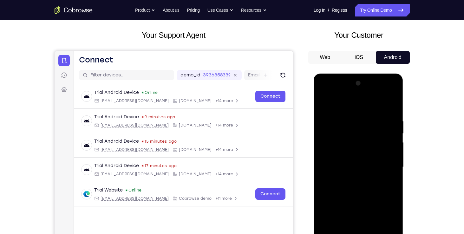
drag, startPoint x: 357, startPoint y: 105, endPoint x: 356, endPoint y: 145, distance: 39.7
click at [356, 145] on div at bounding box center [359, 167] width 80 height 178
click at [375, 101] on div at bounding box center [359, 167] width 80 height 178
click at [381, 104] on div at bounding box center [359, 167] width 80 height 178
drag, startPoint x: 381, startPoint y: 129, endPoint x: 345, endPoint y: 127, distance: 36.6
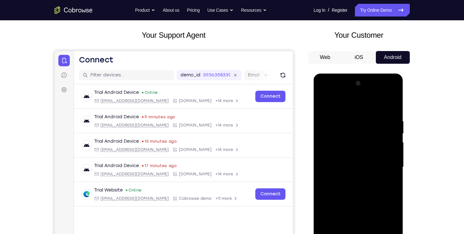
click at [345, 127] on div at bounding box center [359, 167] width 80 height 178
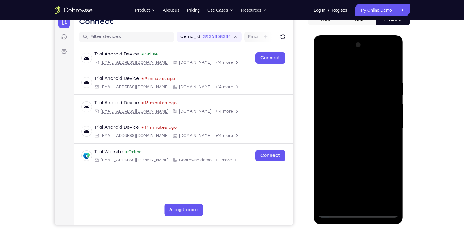
scroll to position [70, 0]
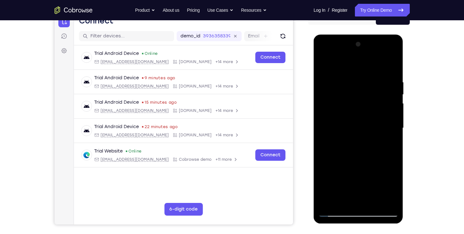
drag, startPoint x: 358, startPoint y: 131, endPoint x: 357, endPoint y: 108, distance: 23.5
click at [357, 108] on div at bounding box center [359, 128] width 80 height 178
drag, startPoint x: 349, startPoint y: 138, endPoint x: 352, endPoint y: 109, distance: 28.7
click at [352, 109] on div at bounding box center [359, 128] width 80 height 178
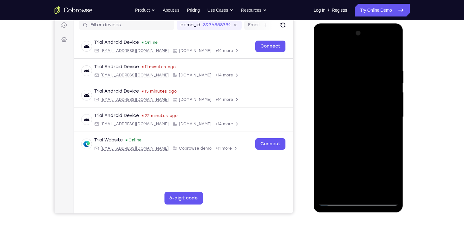
scroll to position [84, 0]
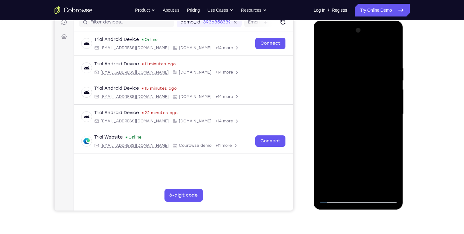
drag, startPoint x: 355, startPoint y: 142, endPoint x: 355, endPoint y: 114, distance: 27.6
click at [355, 114] on div at bounding box center [359, 114] width 80 height 178
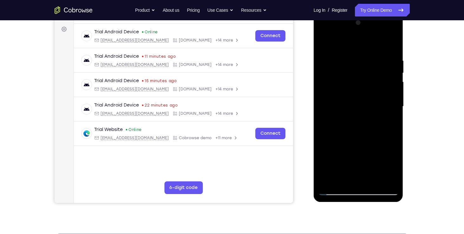
scroll to position [93, 0]
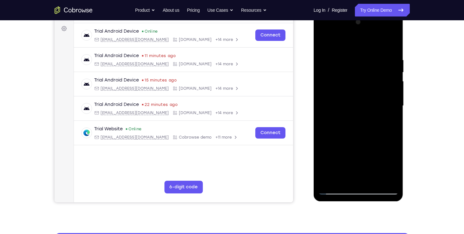
drag, startPoint x: 354, startPoint y: 151, endPoint x: 355, endPoint y: 111, distance: 40.0
click at [355, 111] on div at bounding box center [359, 106] width 80 height 178
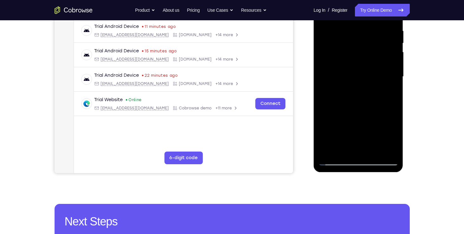
scroll to position [148, 0]
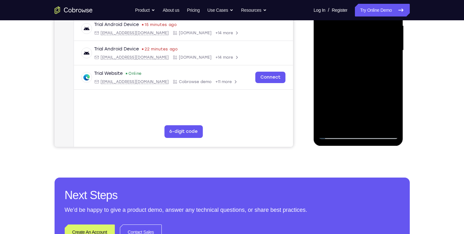
drag, startPoint x: 351, startPoint y: 116, endPoint x: 356, endPoint y: 104, distance: 12.5
click at [356, 104] on div at bounding box center [359, 51] width 80 height 178
drag, startPoint x: 357, startPoint y: 97, endPoint x: 357, endPoint y: 79, distance: 17.8
click at [357, 79] on div at bounding box center [359, 51] width 80 height 178
drag, startPoint x: 354, startPoint y: 117, endPoint x: 360, endPoint y: 74, distance: 43.5
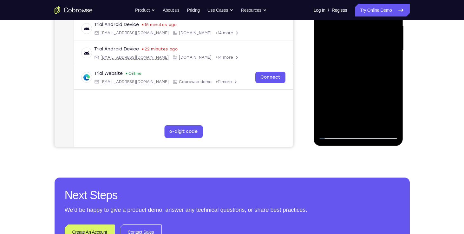
click at [360, 74] on div at bounding box center [359, 51] width 80 height 178
drag, startPoint x: 353, startPoint y: 123, endPoint x: 363, endPoint y: 74, distance: 50.2
click at [363, 74] on div at bounding box center [359, 51] width 80 height 178
drag, startPoint x: 359, startPoint y: 116, endPoint x: 361, endPoint y: 74, distance: 41.9
click at [361, 74] on div at bounding box center [359, 51] width 80 height 178
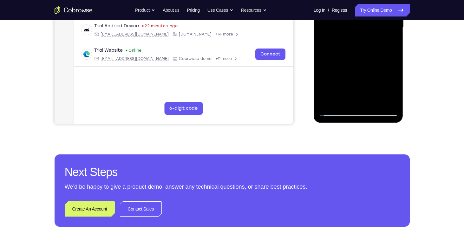
scroll to position [173, 0]
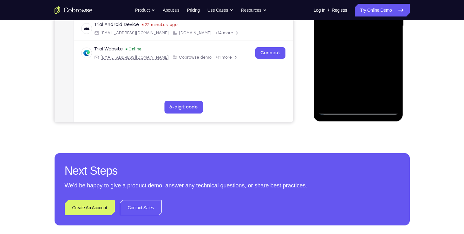
drag, startPoint x: 320, startPoint y: 99, endPoint x: 325, endPoint y: 74, distance: 25.0
click at [325, 74] on div at bounding box center [359, 26] width 80 height 178
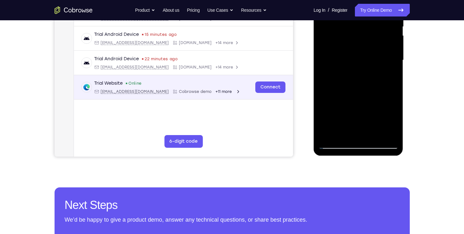
scroll to position [117, 0]
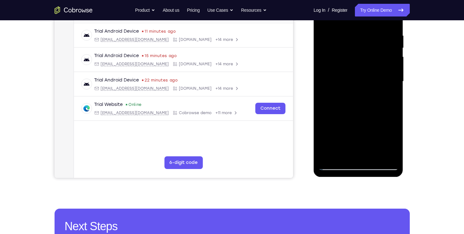
drag, startPoint x: 377, startPoint y: 68, endPoint x: 379, endPoint y: 26, distance: 41.3
click at [379, 26] on div at bounding box center [359, 82] width 80 height 178
drag, startPoint x: 353, startPoint y: 148, endPoint x: 348, endPoint y: 76, distance: 71.6
click at [348, 76] on div at bounding box center [359, 82] width 80 height 178
drag, startPoint x: 365, startPoint y: 130, endPoint x: 363, endPoint y: 103, distance: 27.3
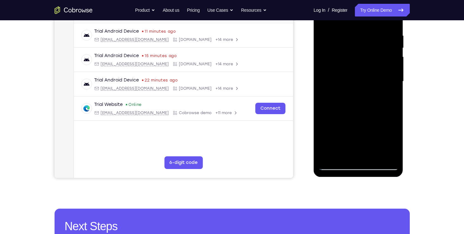
click at [363, 103] on div at bounding box center [359, 82] width 80 height 178
drag, startPoint x: 372, startPoint y: 110, endPoint x: 350, endPoint y: 112, distance: 22.3
click at [350, 112] on div at bounding box center [359, 82] width 80 height 178
drag, startPoint x: 355, startPoint y: 128, endPoint x: 352, endPoint y: 101, distance: 27.2
click at [352, 101] on div at bounding box center [359, 82] width 80 height 178
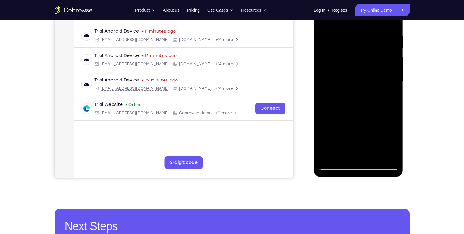
drag, startPoint x: 350, startPoint y: 117, endPoint x: 349, endPoint y: 58, distance: 58.7
click at [349, 58] on div at bounding box center [359, 82] width 80 height 178
drag, startPoint x: 359, startPoint y: 145, endPoint x: 356, endPoint y: 83, distance: 61.6
click at [356, 83] on div at bounding box center [359, 82] width 80 height 178
drag, startPoint x: 359, startPoint y: 124, endPoint x: 358, endPoint y: 95, distance: 29.5
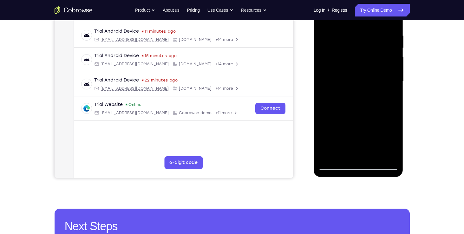
click at [358, 95] on div at bounding box center [359, 82] width 80 height 178
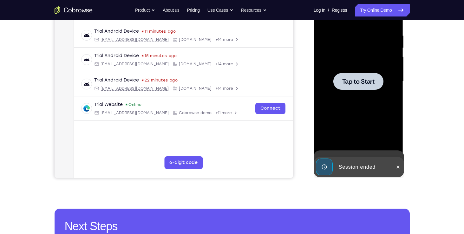
drag, startPoint x: 354, startPoint y: 143, endPoint x: 360, endPoint y: 141, distance: 6.0
click at [360, 141] on div at bounding box center [359, 82] width 80 height 178
